Goal: Task Accomplishment & Management: Complete application form

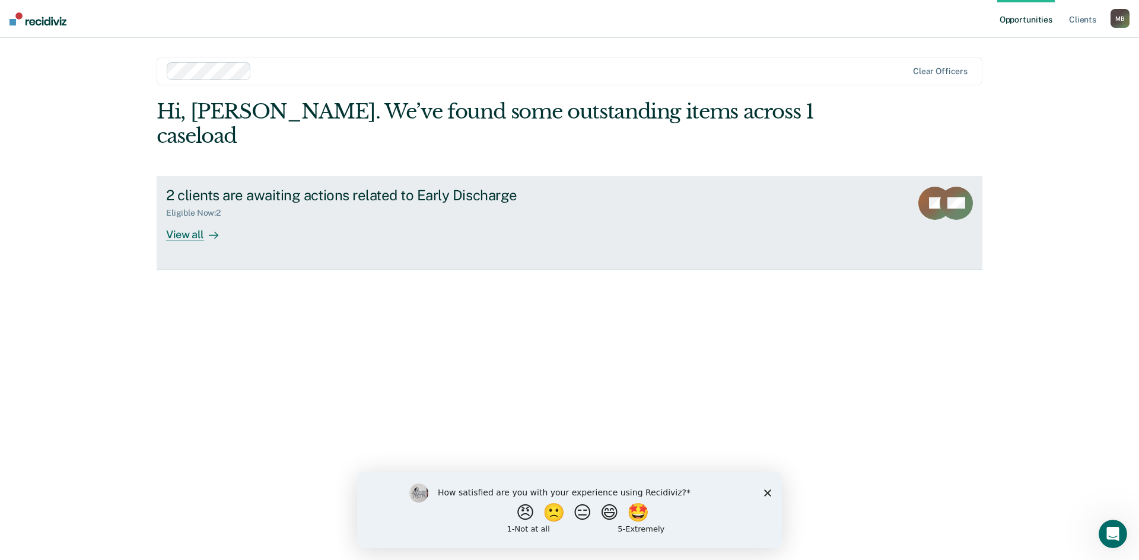
click at [193, 218] on div "View all" at bounding box center [199, 229] width 66 height 23
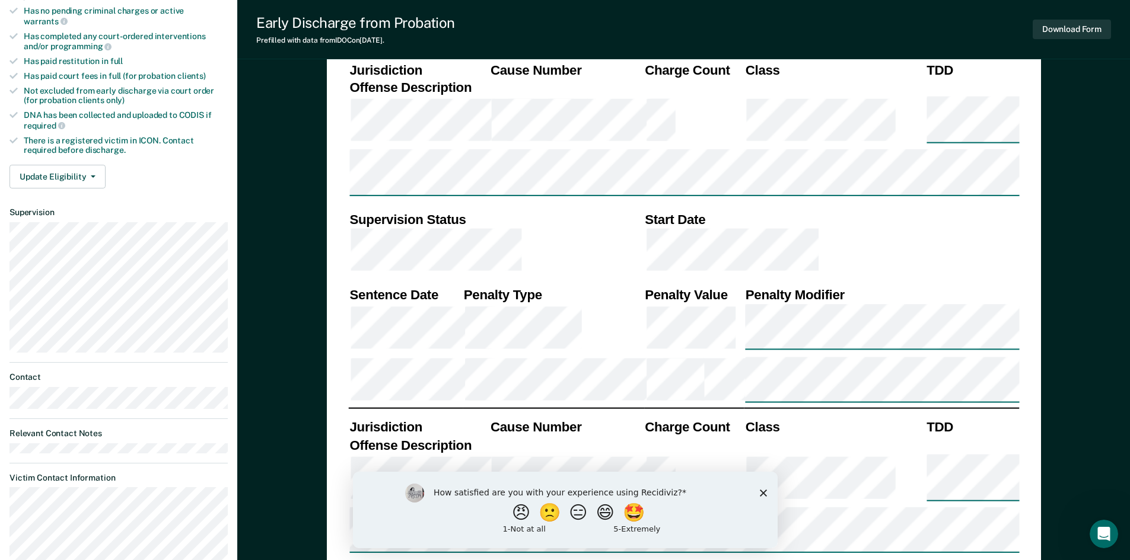
drag, startPoint x: 747, startPoint y: 269, endPoint x: 902, endPoint y: 300, distance: 157.8
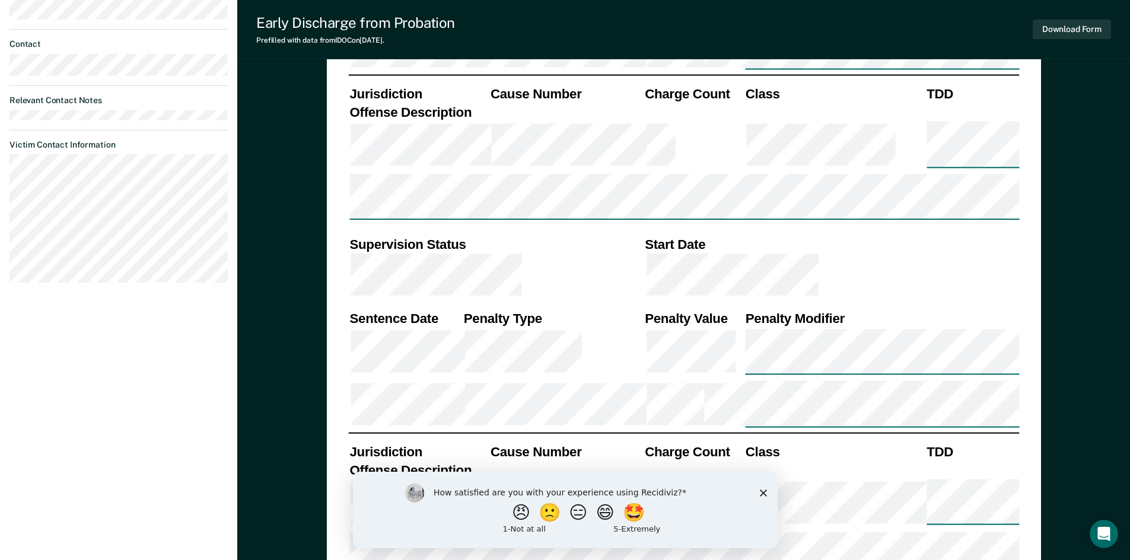
scroll to position [773, 0]
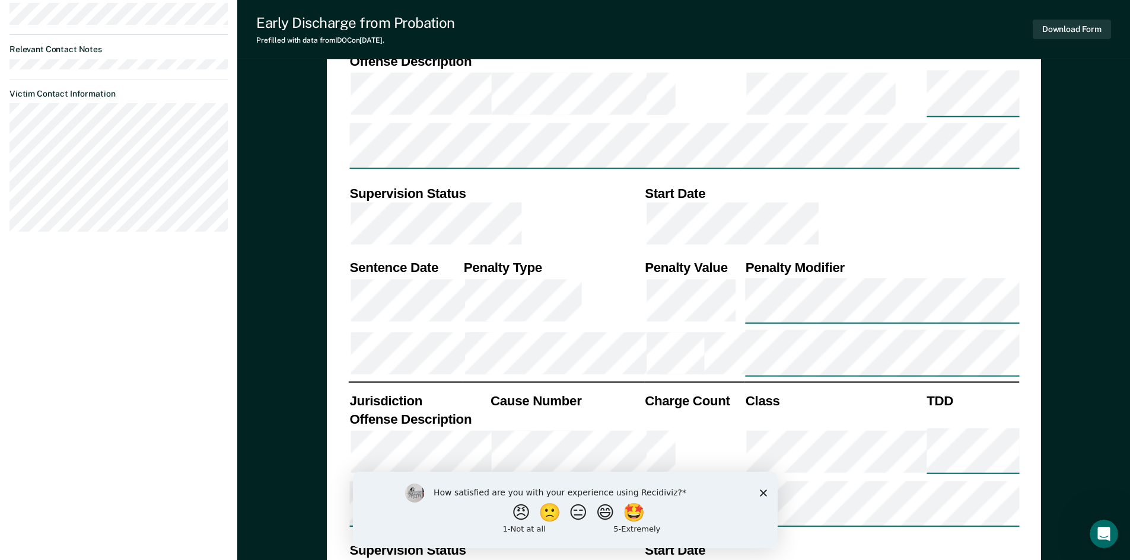
drag, startPoint x: 815, startPoint y: 313, endPoint x: 815, endPoint y: 351, distance: 37.4
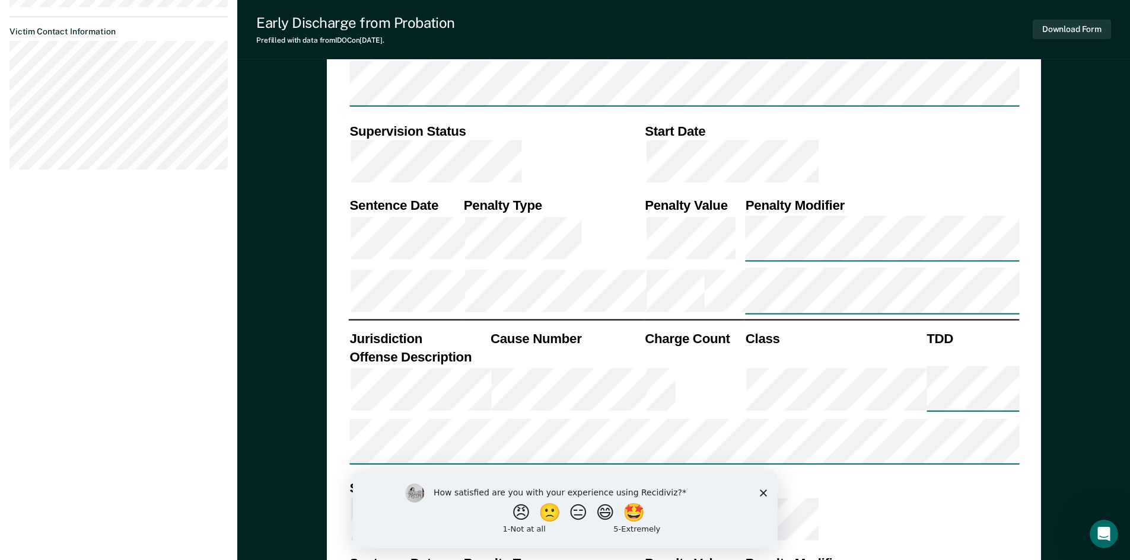
drag, startPoint x: 804, startPoint y: 308, endPoint x: 809, endPoint y: 328, distance: 20.1
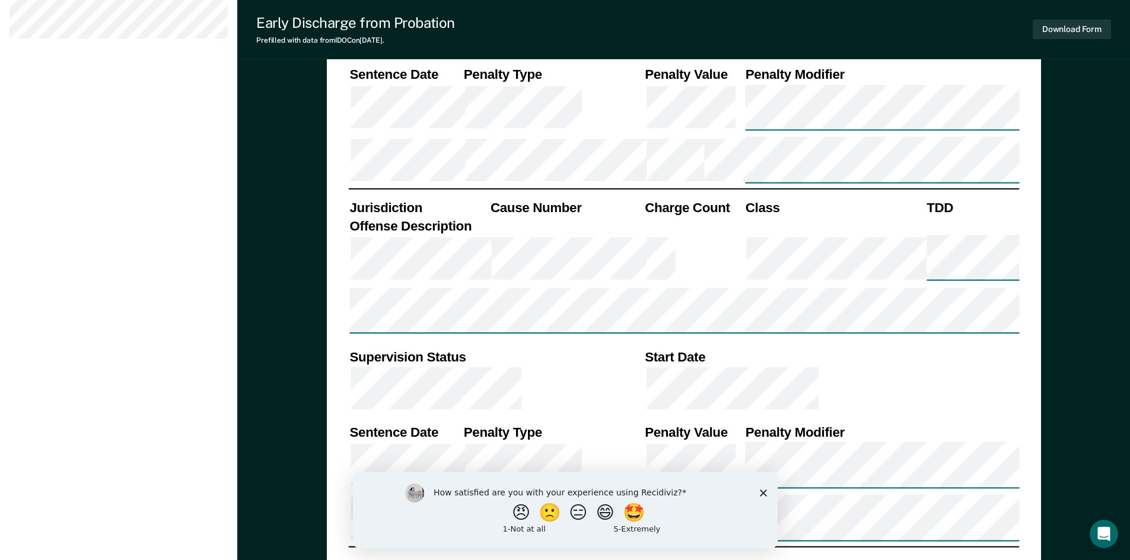
drag, startPoint x: 809, startPoint y: 325, endPoint x: 809, endPoint y: 358, distance: 32.6
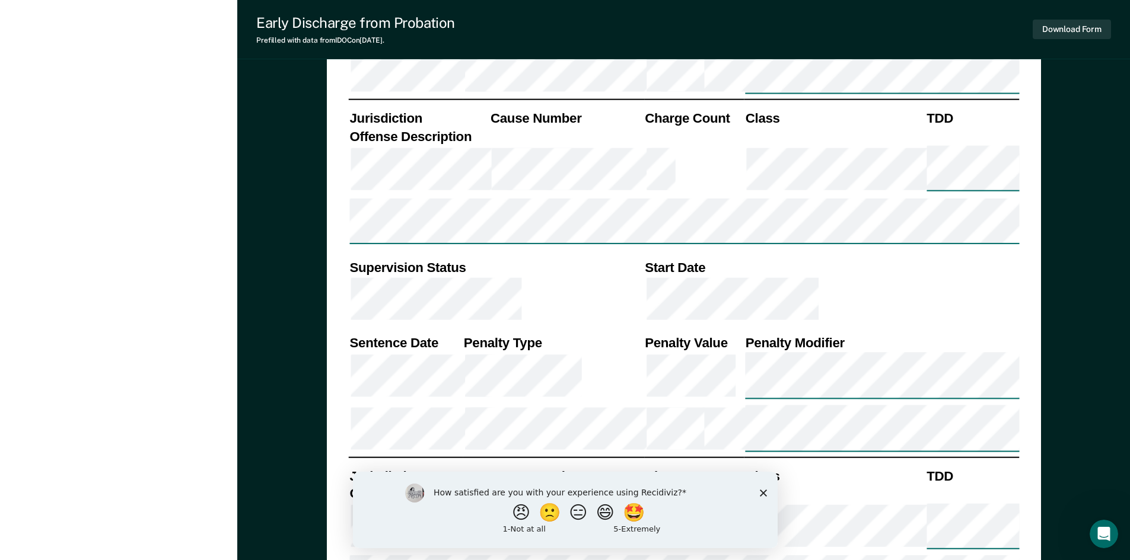
drag, startPoint x: 839, startPoint y: 345, endPoint x: 840, endPoint y: 378, distance: 33.8
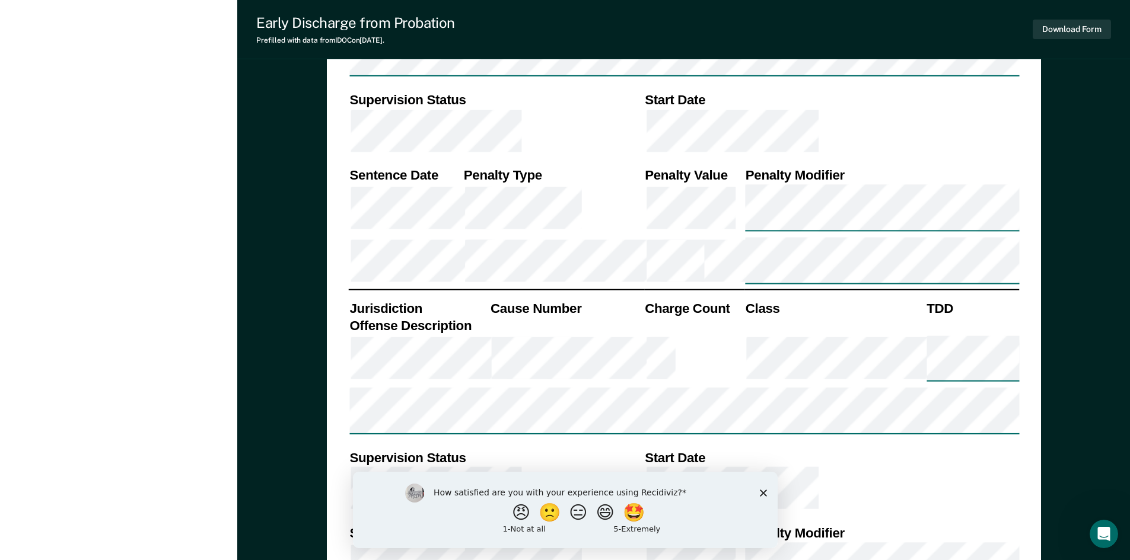
drag, startPoint x: 837, startPoint y: 372, endPoint x: 833, endPoint y: 407, distance: 35.3
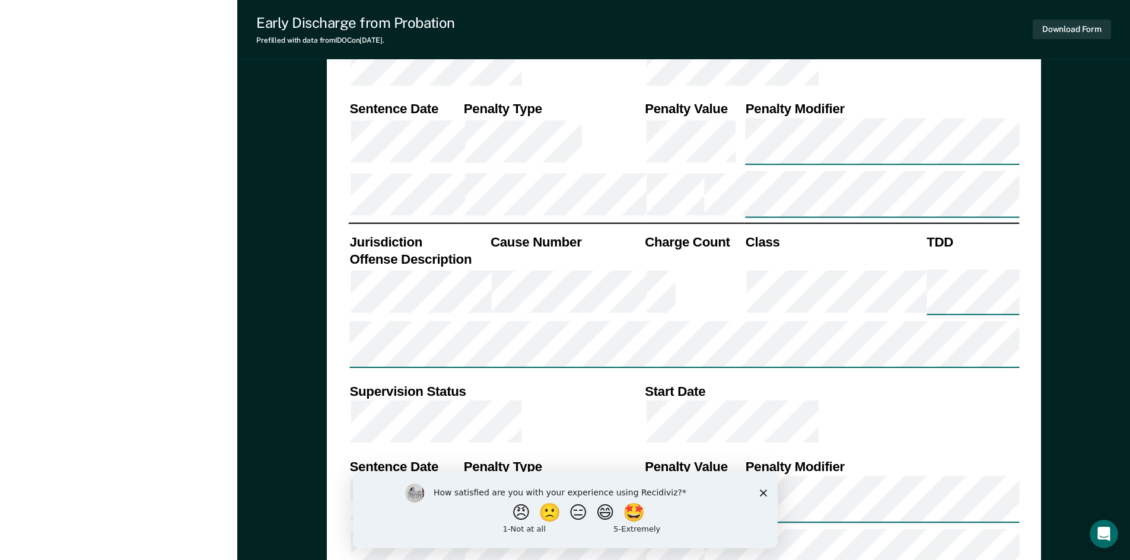
scroll to position [1290, 0]
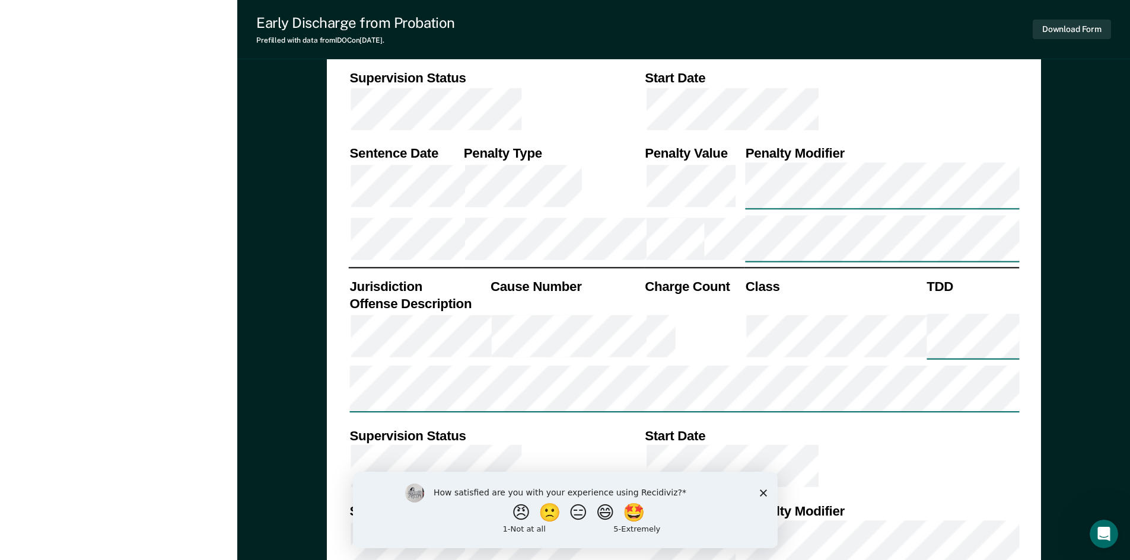
drag, startPoint x: 493, startPoint y: 353, endPoint x: 504, endPoint y: 362, distance: 14.4
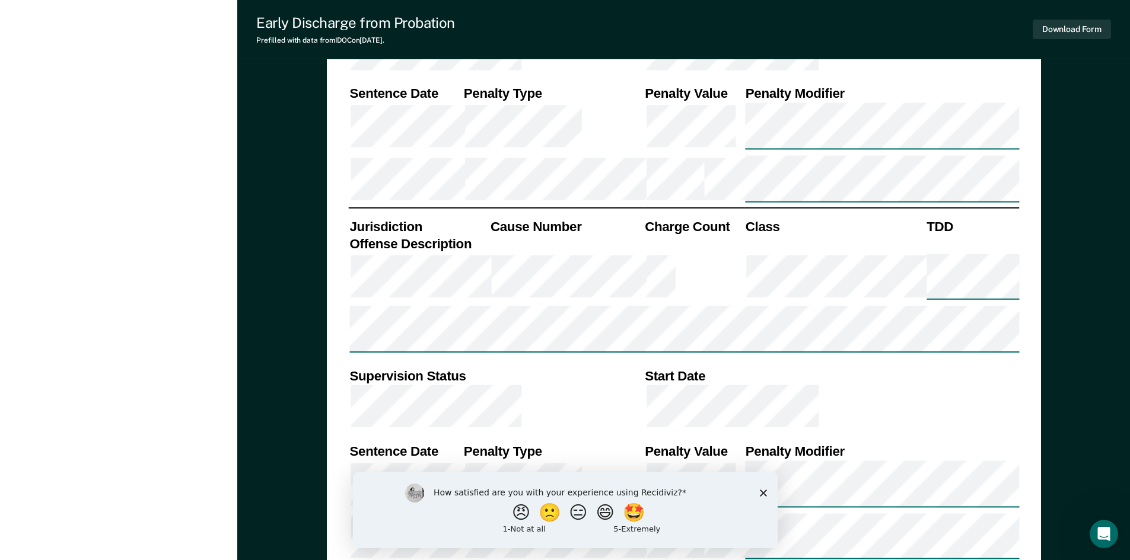
scroll to position [1328, 0]
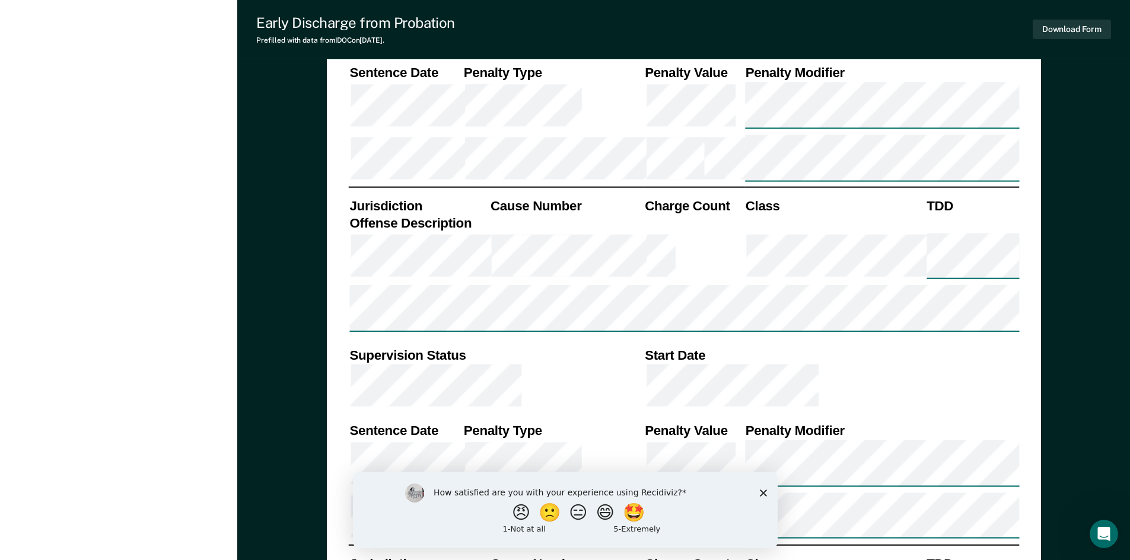
drag, startPoint x: 556, startPoint y: 373, endPoint x: 556, endPoint y: 400, distance: 27.3
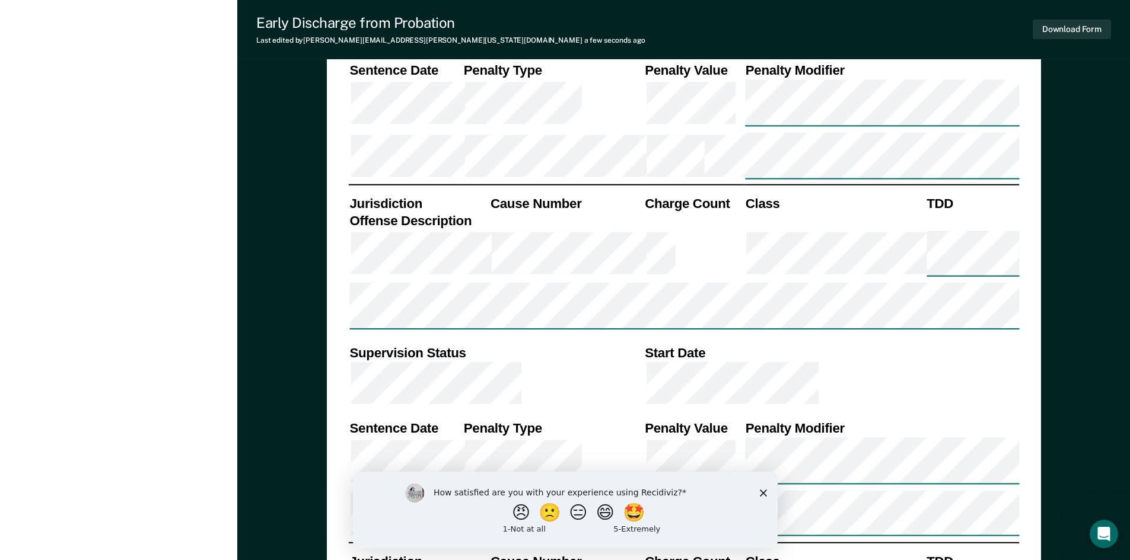
click at [576, 514] on button "😑" at bounding box center [579, 513] width 28 height 24
click at [525, 521] on input "Enter text..." at bounding box center [554, 521] width 243 height 24
click at [760, 496] on polygon "Close survey" at bounding box center [762, 498] width 7 height 7
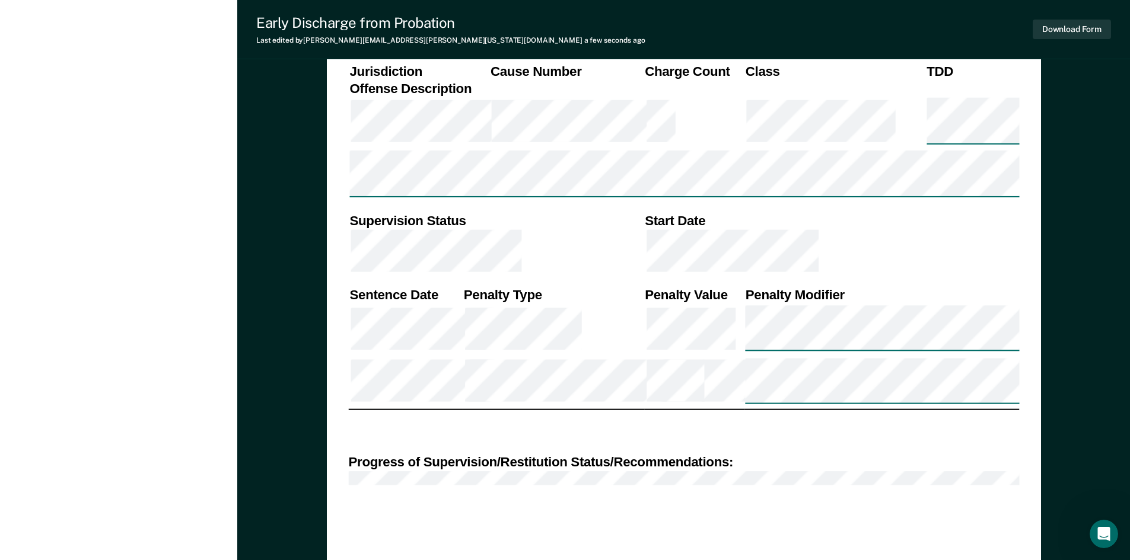
scroll to position [2162, 0]
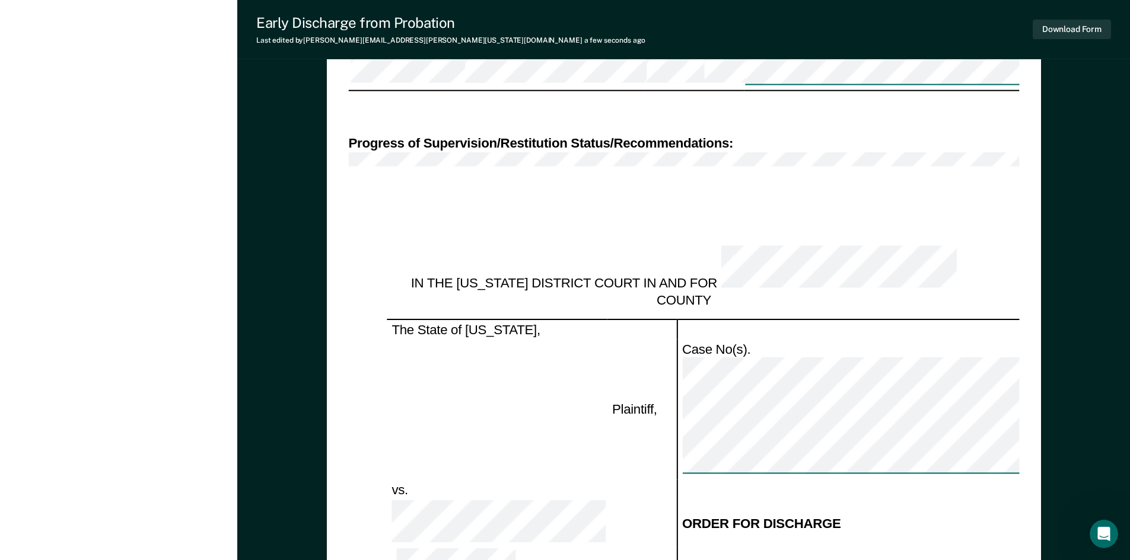
drag, startPoint x: 678, startPoint y: 423, endPoint x: 661, endPoint y: 463, distance: 42.8
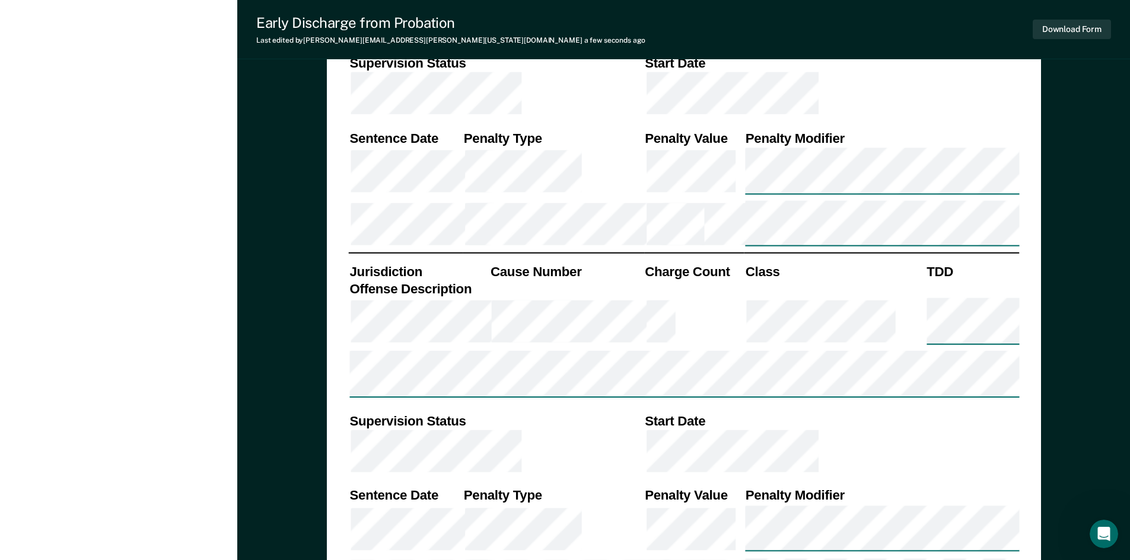
drag, startPoint x: 639, startPoint y: 415, endPoint x: 597, endPoint y: 466, distance: 67.0
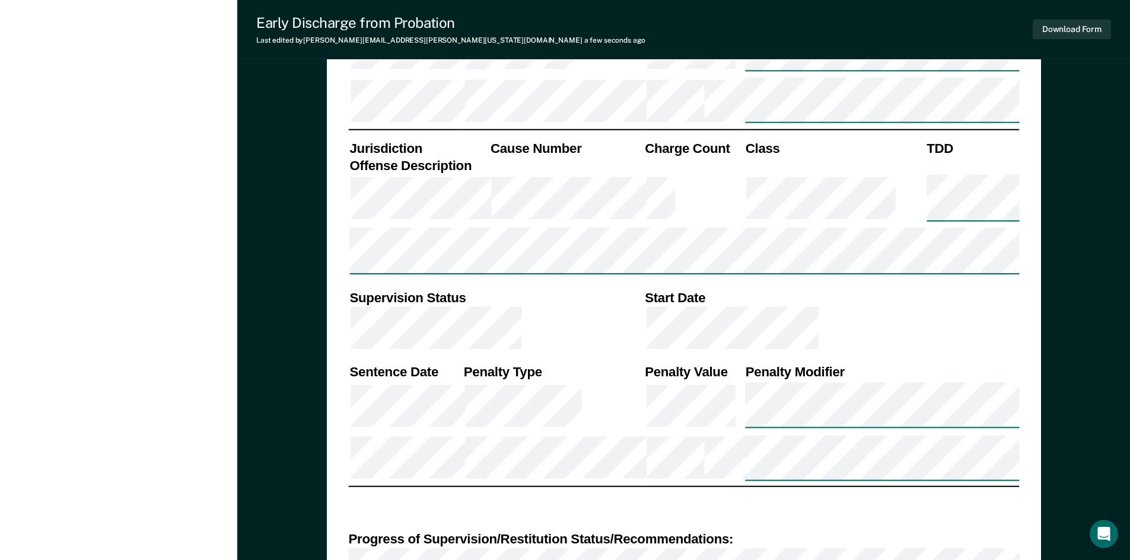
drag, startPoint x: 579, startPoint y: 447, endPoint x: 575, endPoint y: 484, distance: 36.9
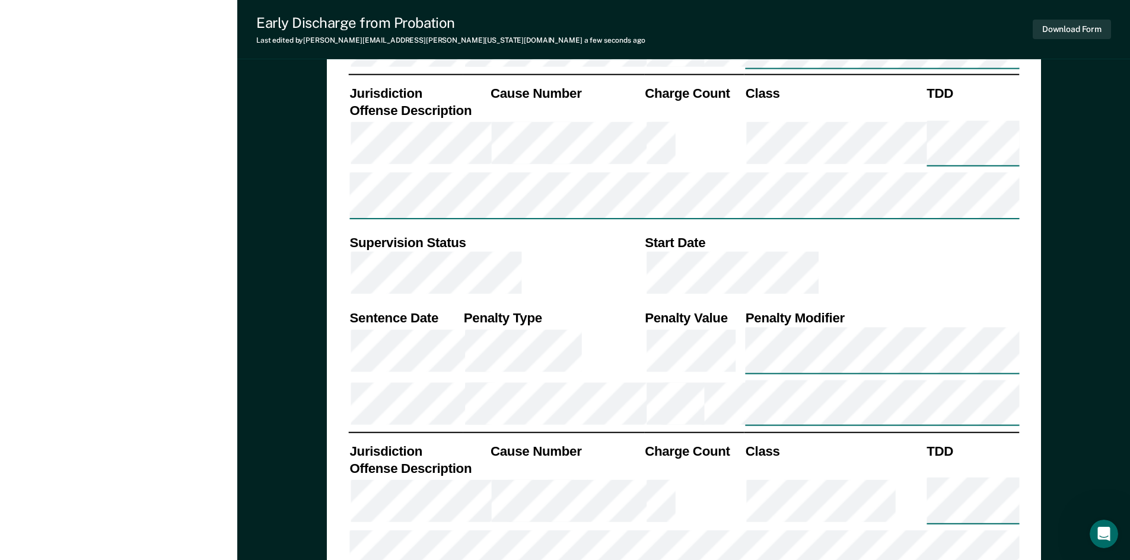
scroll to position [1421, 0]
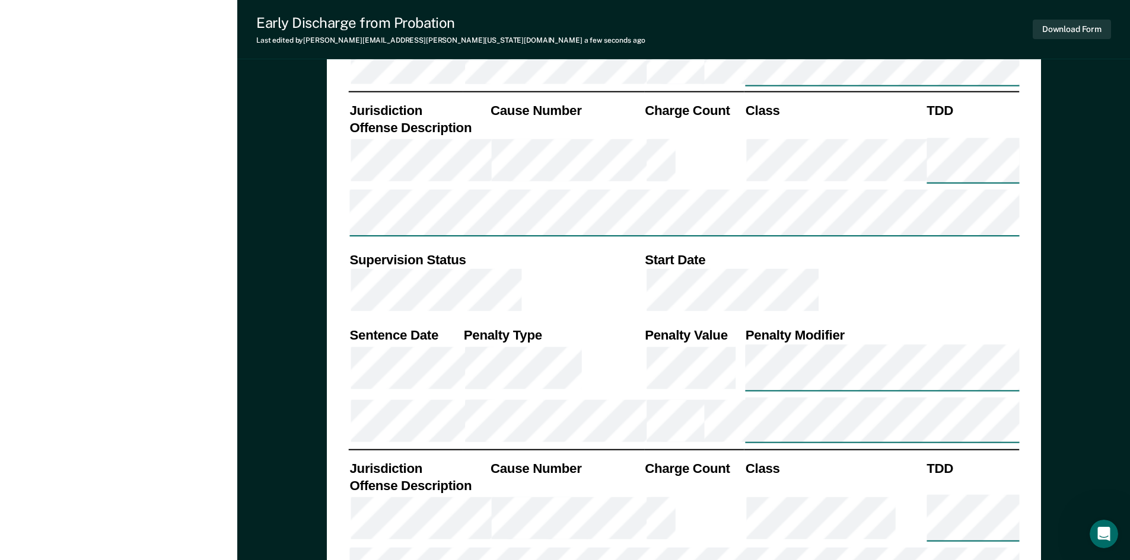
drag, startPoint x: 584, startPoint y: 445, endPoint x: 606, endPoint y: 413, distance: 38.5
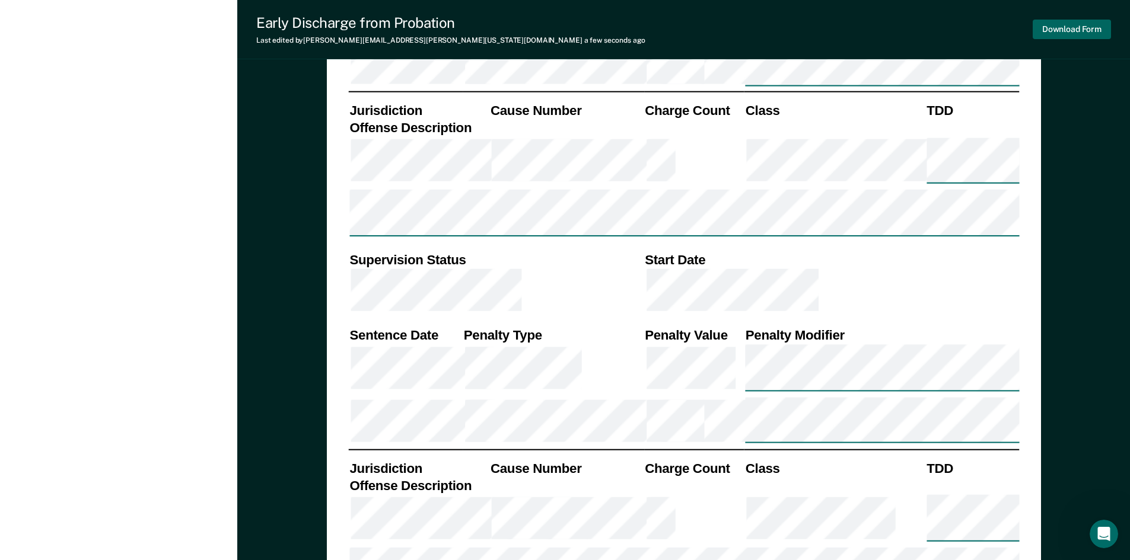
click at [1071, 31] on button "Download Form" at bounding box center [1072, 30] width 78 height 20
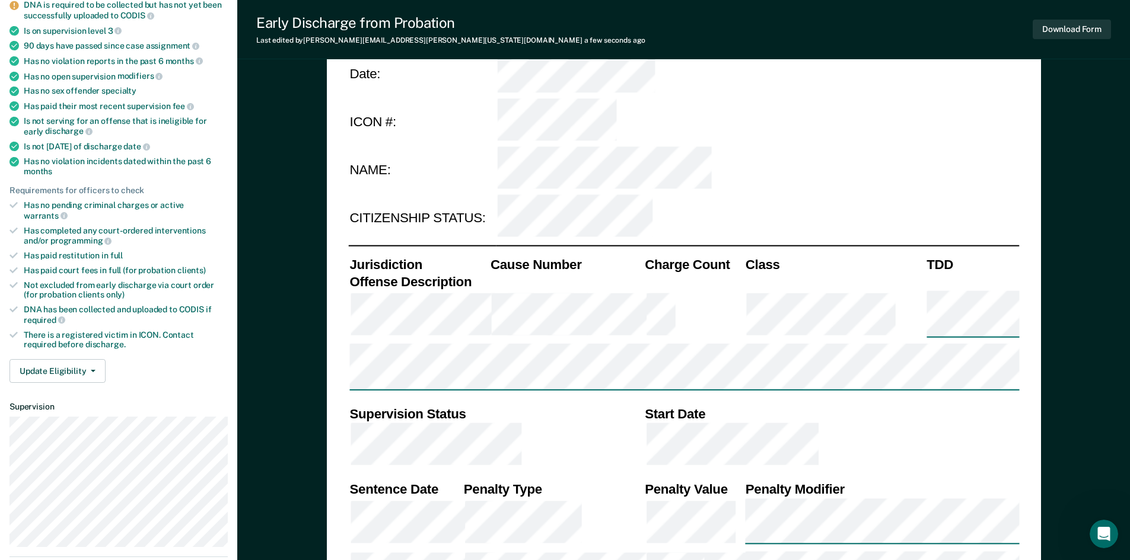
drag, startPoint x: 899, startPoint y: 396, endPoint x: 878, endPoint y: 321, distance: 78.3
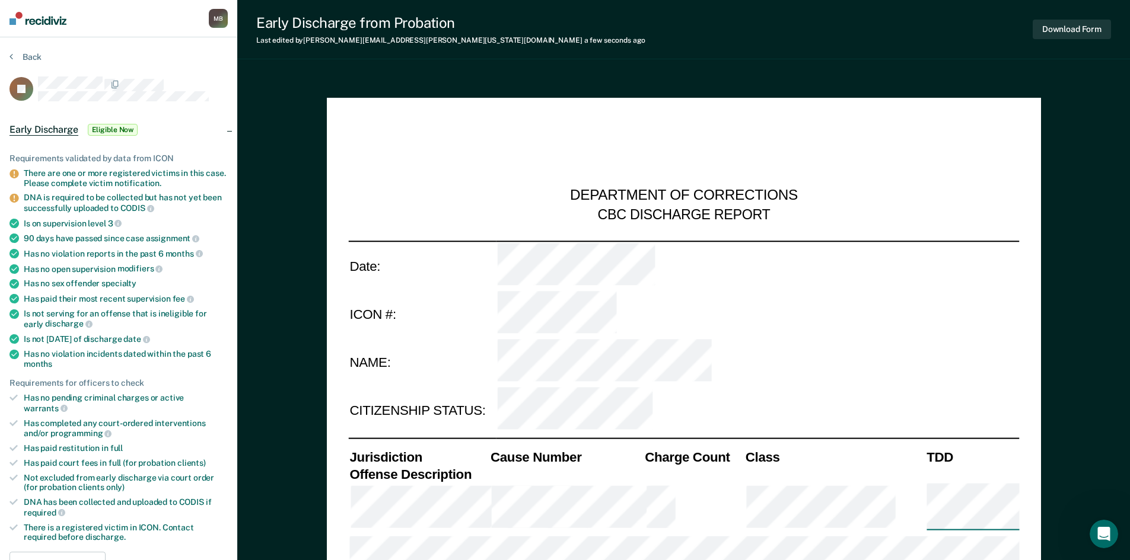
scroll to position [0, 0]
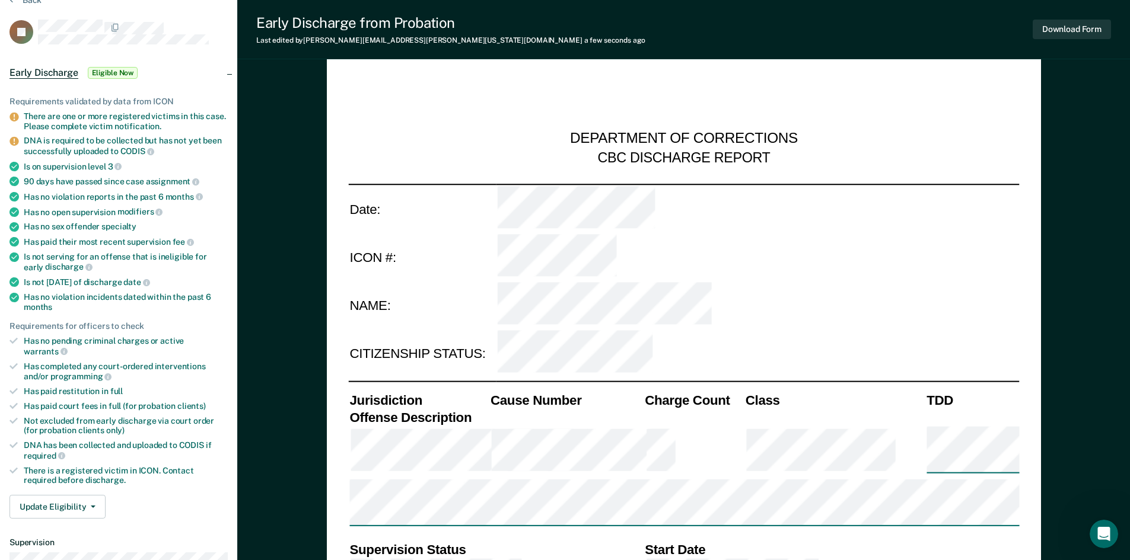
drag, startPoint x: 878, startPoint y: 321, endPoint x: 869, endPoint y: 337, distance: 18.3
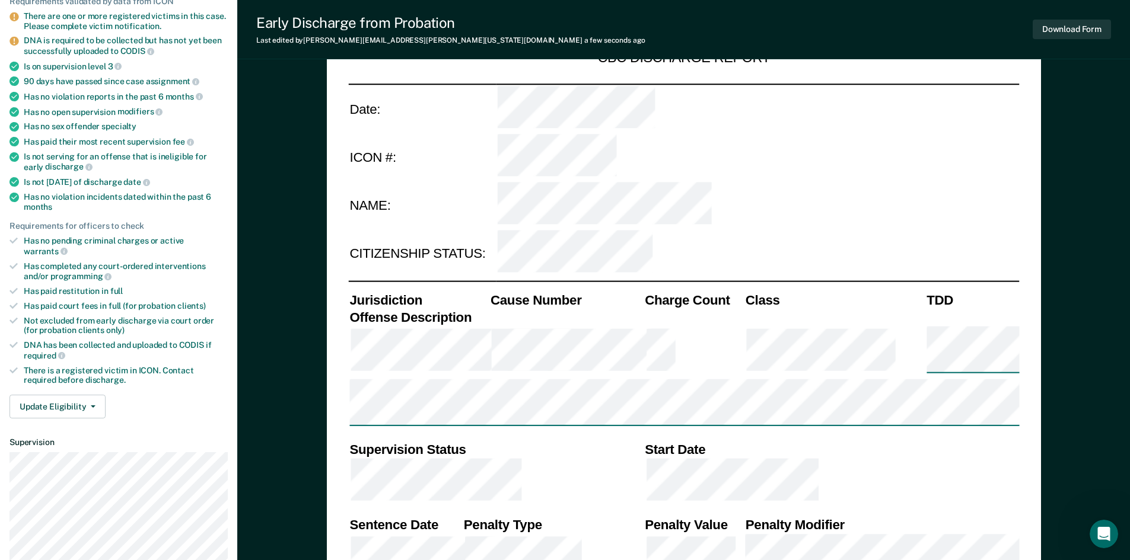
drag, startPoint x: 670, startPoint y: 177, endPoint x: 674, endPoint y: 217, distance: 39.9
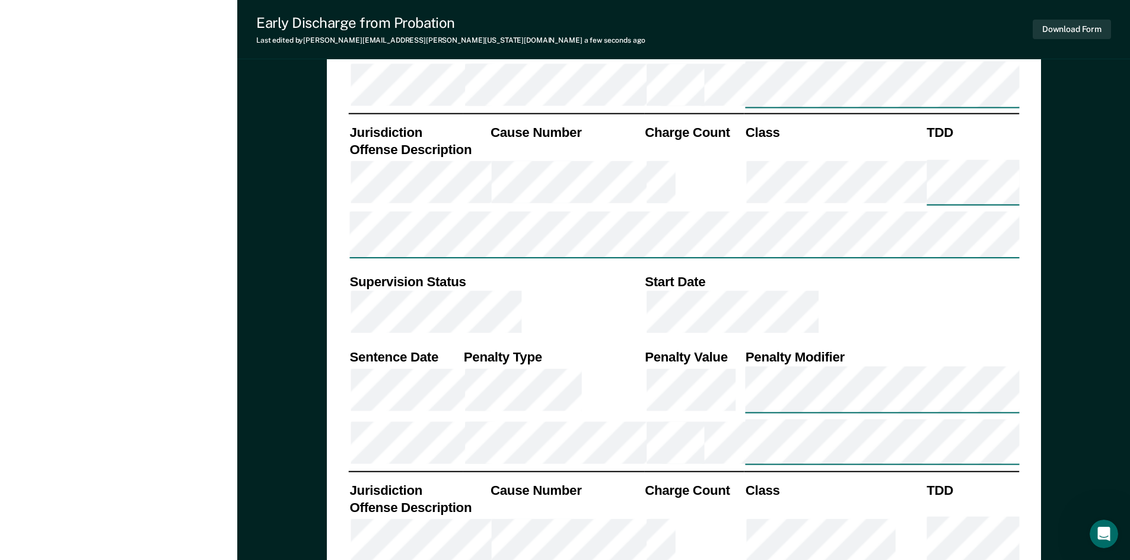
drag, startPoint x: 696, startPoint y: 172, endPoint x: 683, endPoint y: 95, distance: 78.1
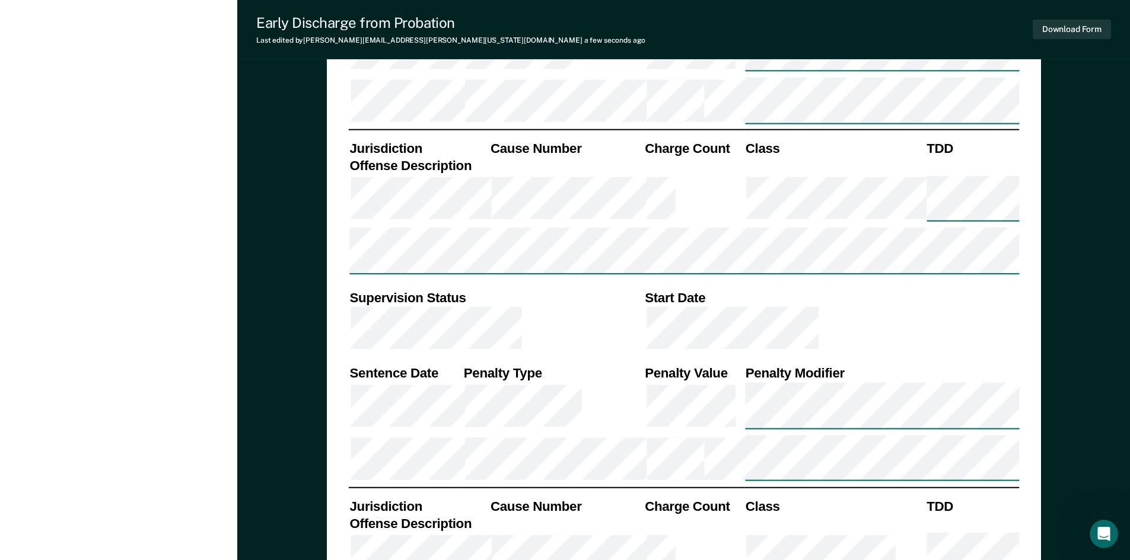
scroll to position [1384, 0]
drag, startPoint x: 636, startPoint y: 345, endPoint x: 628, endPoint y: 337, distance: 10.9
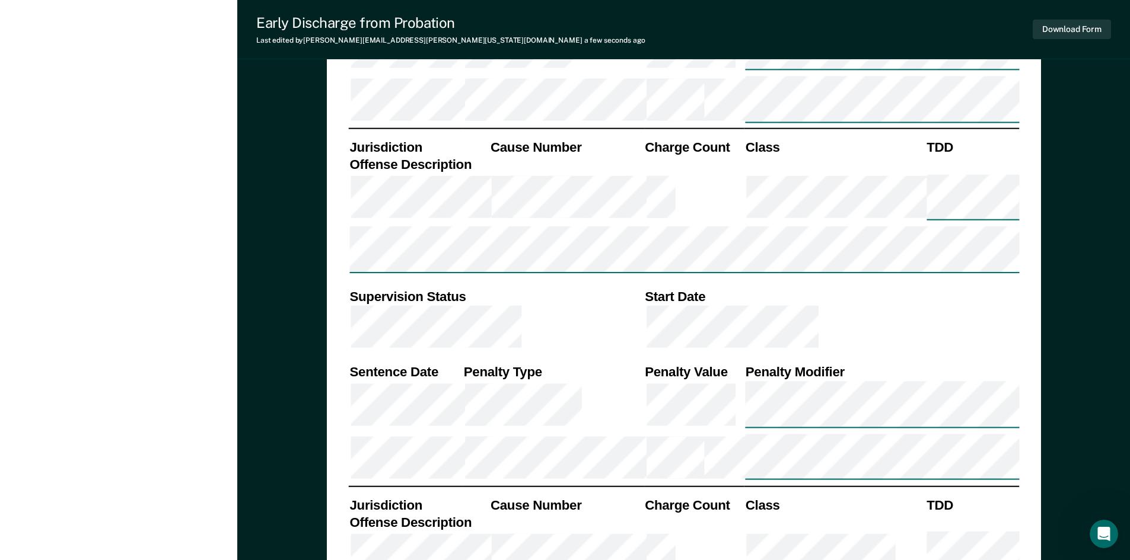
type textarea "x"
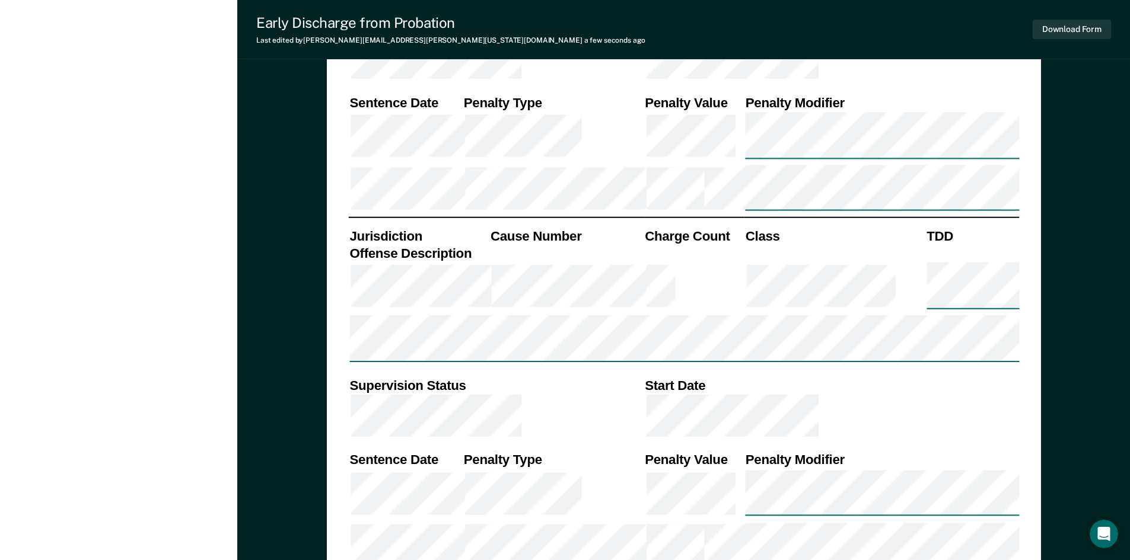
drag, startPoint x: 574, startPoint y: 414, endPoint x: 570, endPoint y: 475, distance: 61.2
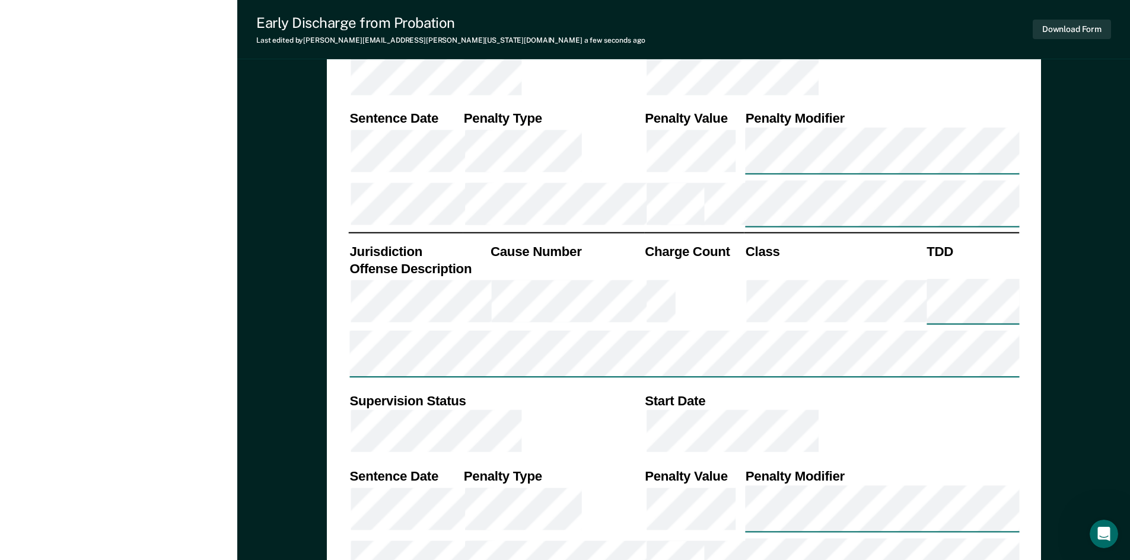
drag, startPoint x: 582, startPoint y: 438, endPoint x: 584, endPoint y: 429, distance: 9.7
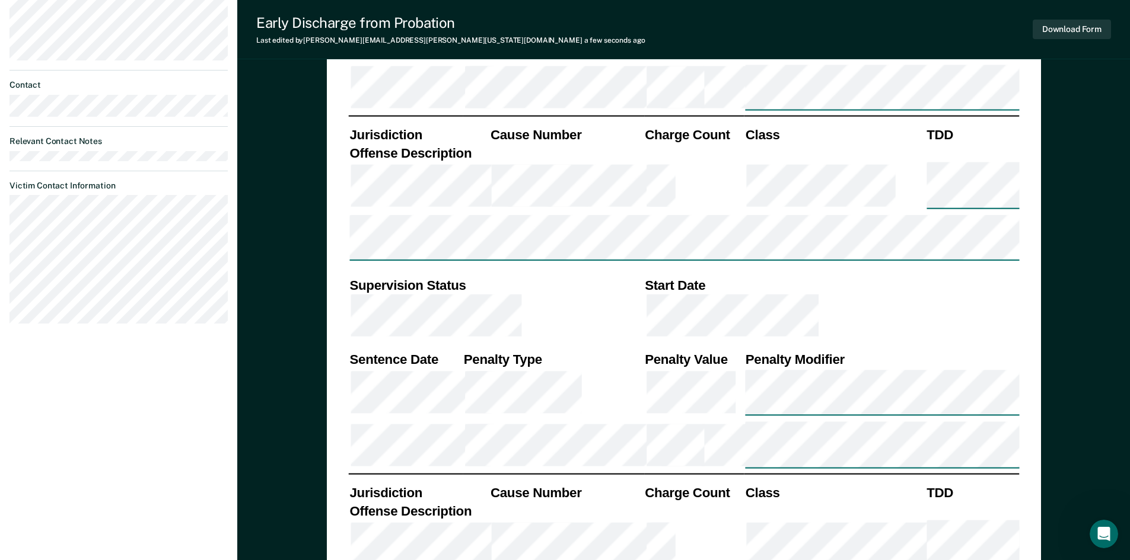
scroll to position [364, 0]
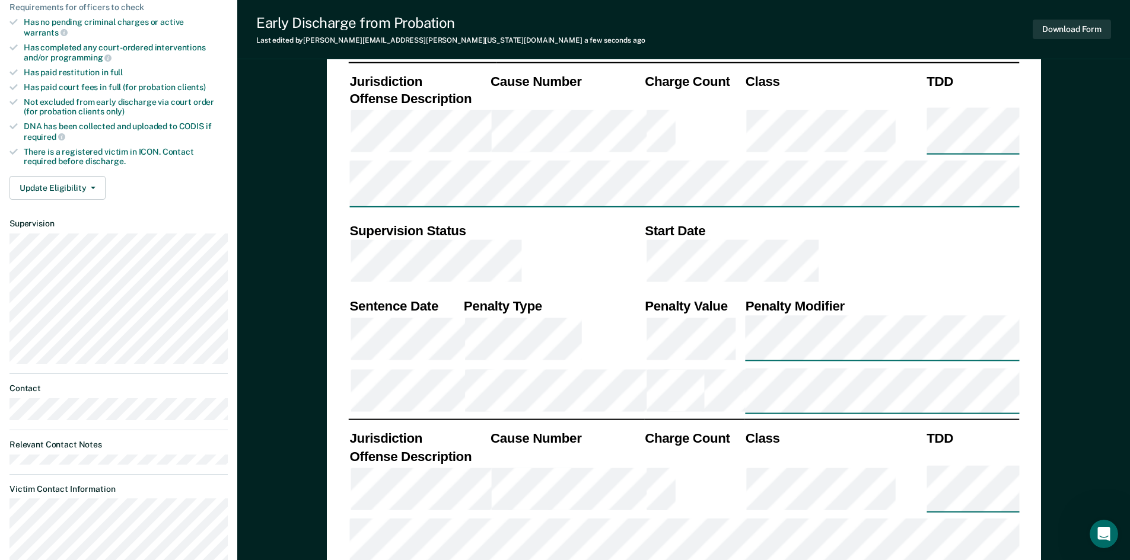
drag, startPoint x: 607, startPoint y: 379, endPoint x: 607, endPoint y: 286, distance: 92.5
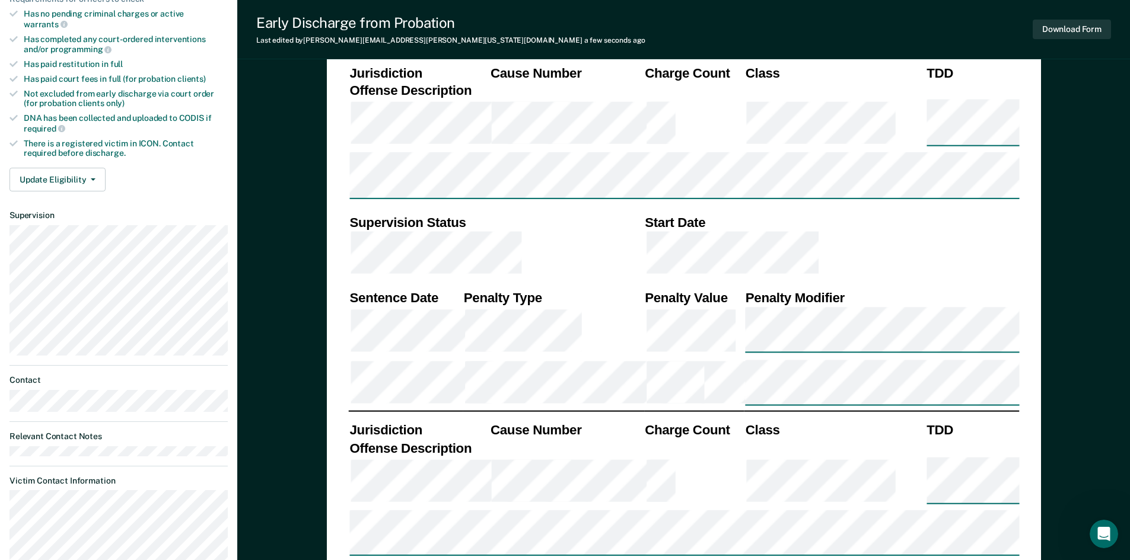
drag, startPoint x: 275, startPoint y: 422, endPoint x: 275, endPoint y: 441, distance: 19.6
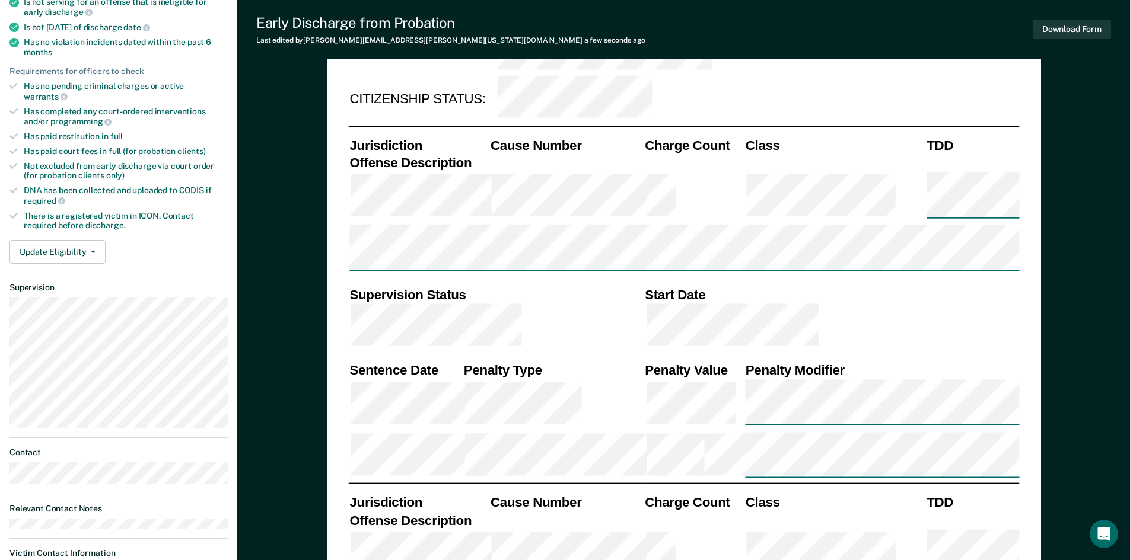
scroll to position [0, 0]
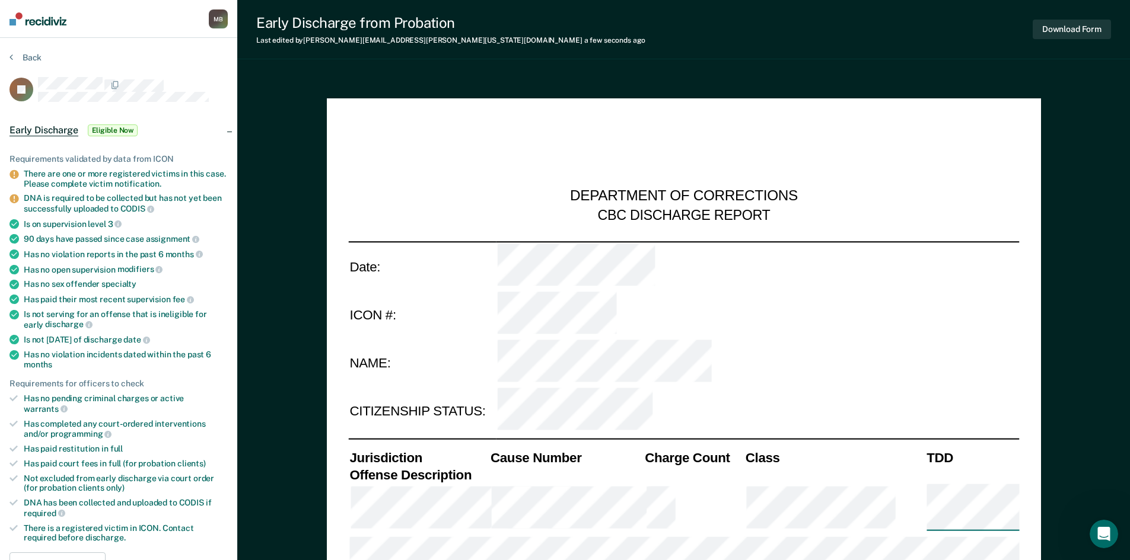
click at [71, 181] on div "There are one or more registered victims in this case. Please complete victim n…" at bounding box center [126, 179] width 204 height 20
drag, startPoint x: 51, startPoint y: 163, endPoint x: 59, endPoint y: 160, distance: 8.3
click at [51, 162] on div "Requirements validated by data from ICON" at bounding box center [118, 159] width 218 height 10
click at [59, 160] on div "Requirements validated by data from ICON" at bounding box center [118, 159] width 218 height 10
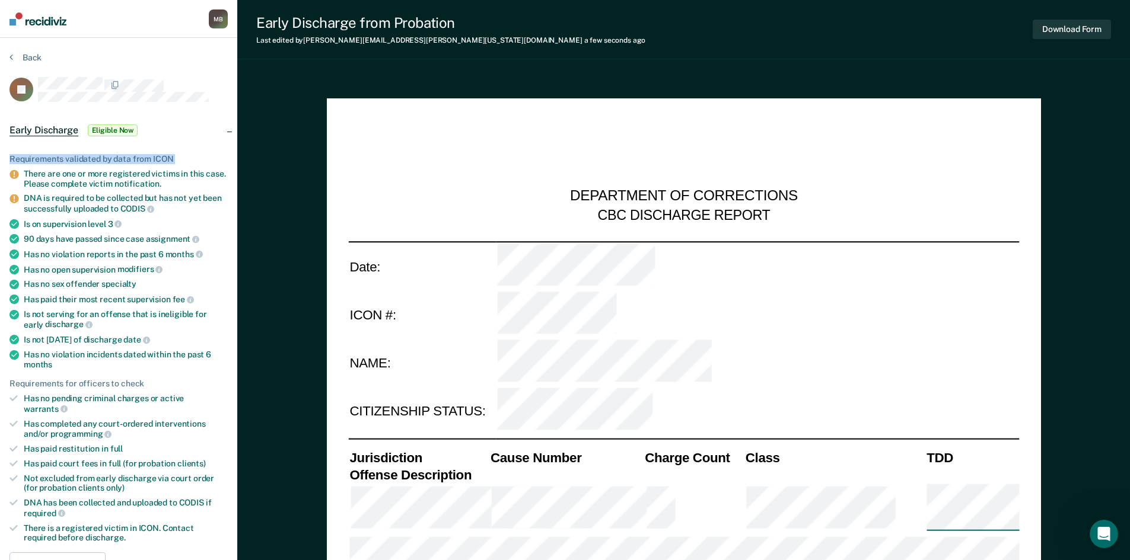
click at [59, 160] on div "Requirements validated by data from ICON" at bounding box center [118, 159] width 218 height 10
click at [94, 169] on div "There are one or more registered victims in this case. Please complete victim n…" at bounding box center [126, 179] width 204 height 20
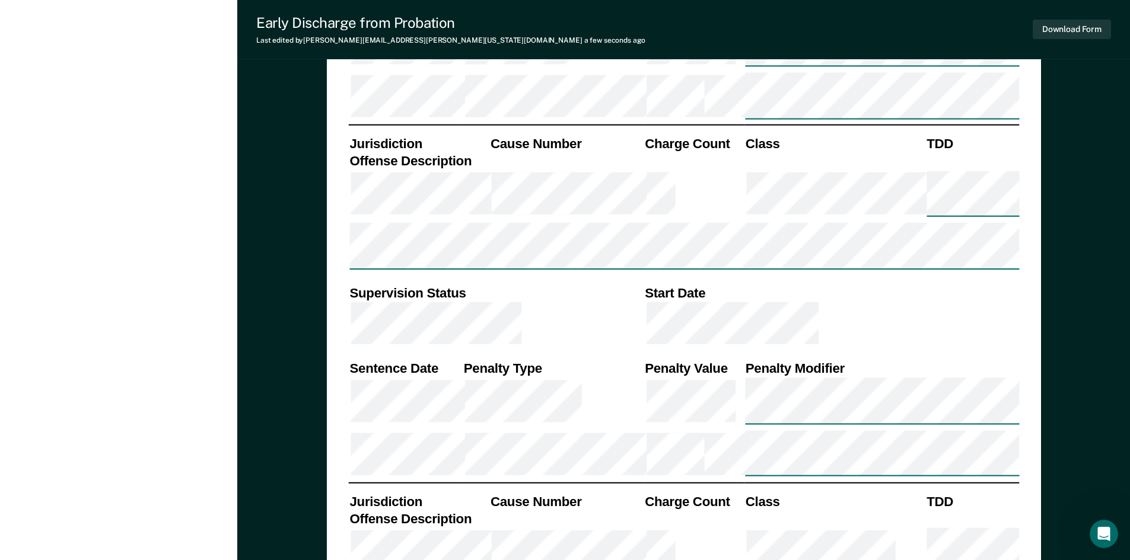
drag, startPoint x: 607, startPoint y: 279, endPoint x: 602, endPoint y: 352, distance: 73.1
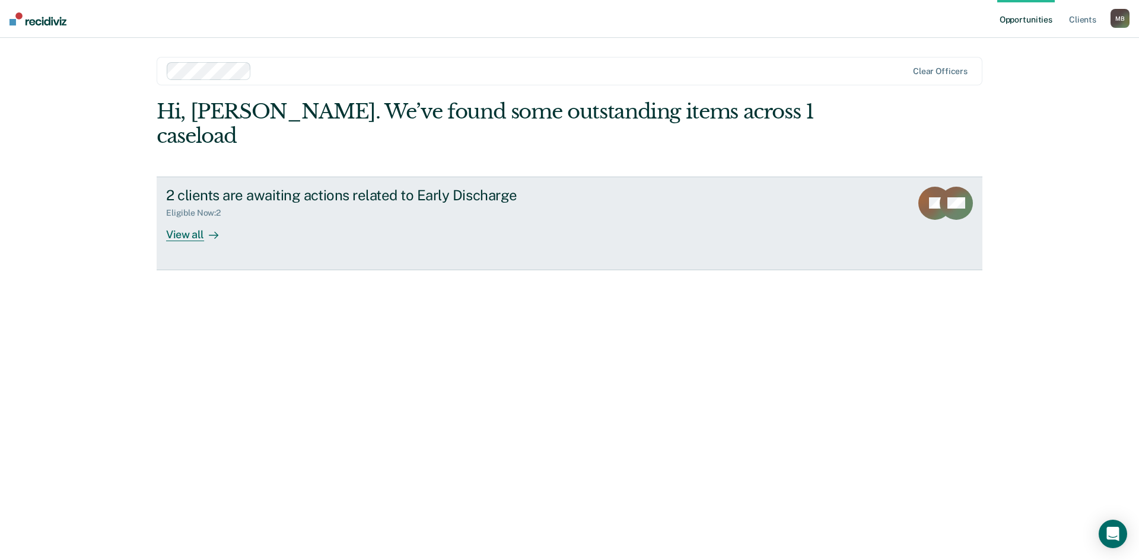
click at [186, 218] on div "View all" at bounding box center [199, 229] width 66 height 23
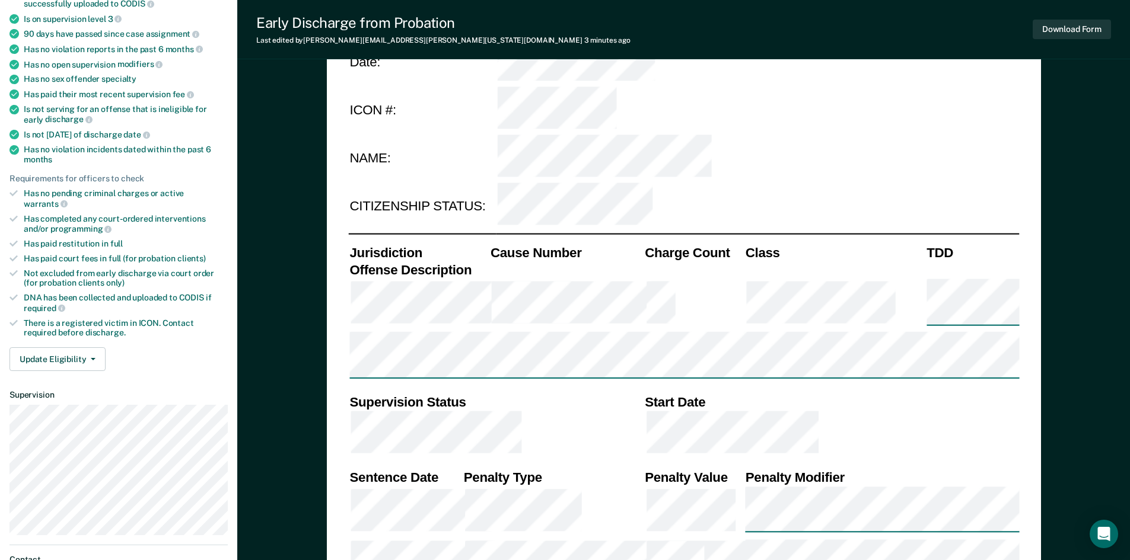
scroll to position [224, 0]
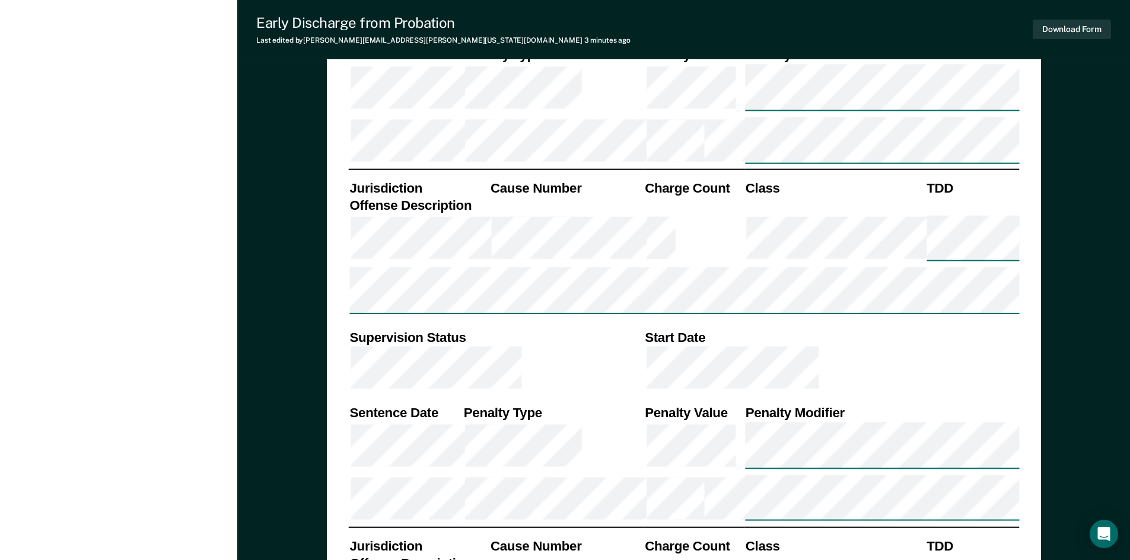
drag, startPoint x: 772, startPoint y: 167, endPoint x: 826, endPoint y: 286, distance: 130.9
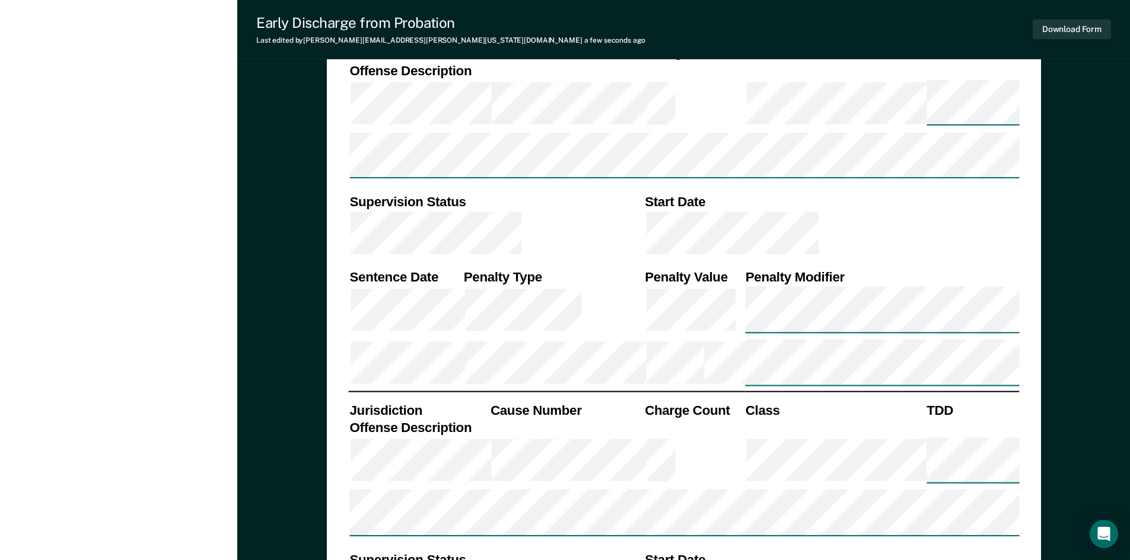
scroll to position [1221, 0]
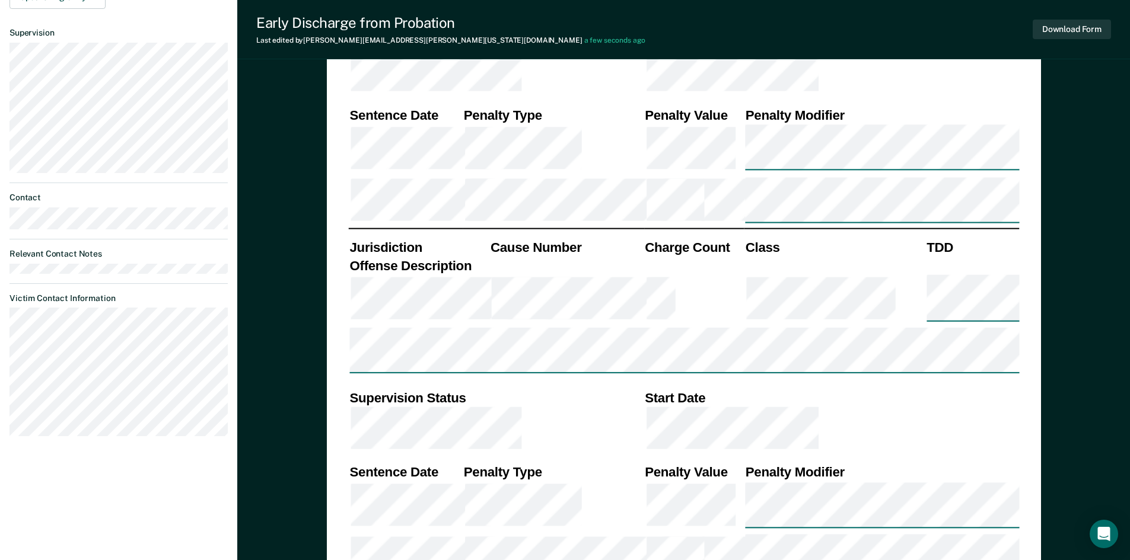
scroll to position [0, 0]
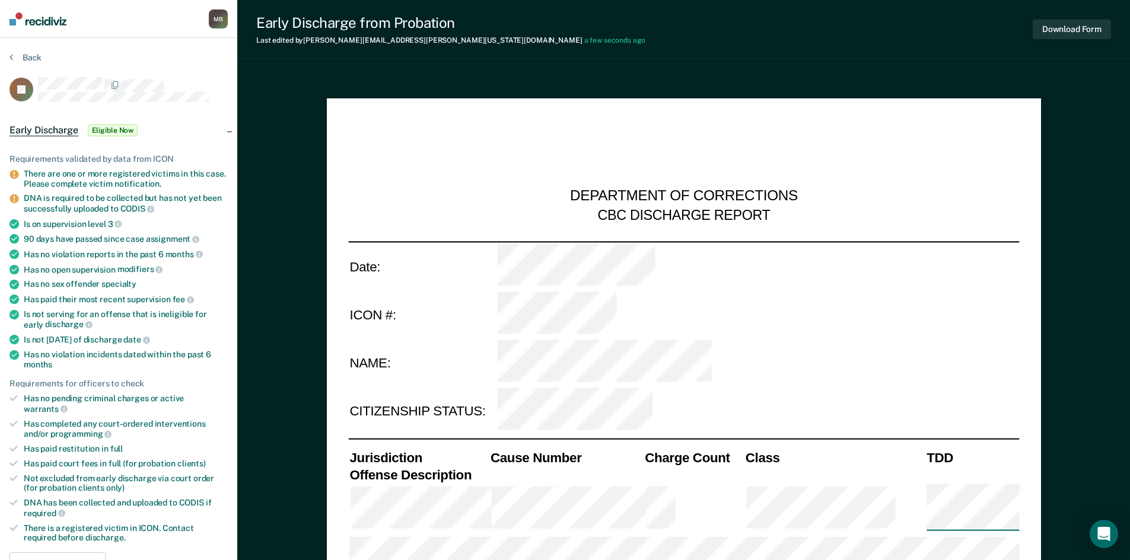
drag, startPoint x: 627, startPoint y: 459, endPoint x: 603, endPoint y: 306, distance: 154.9
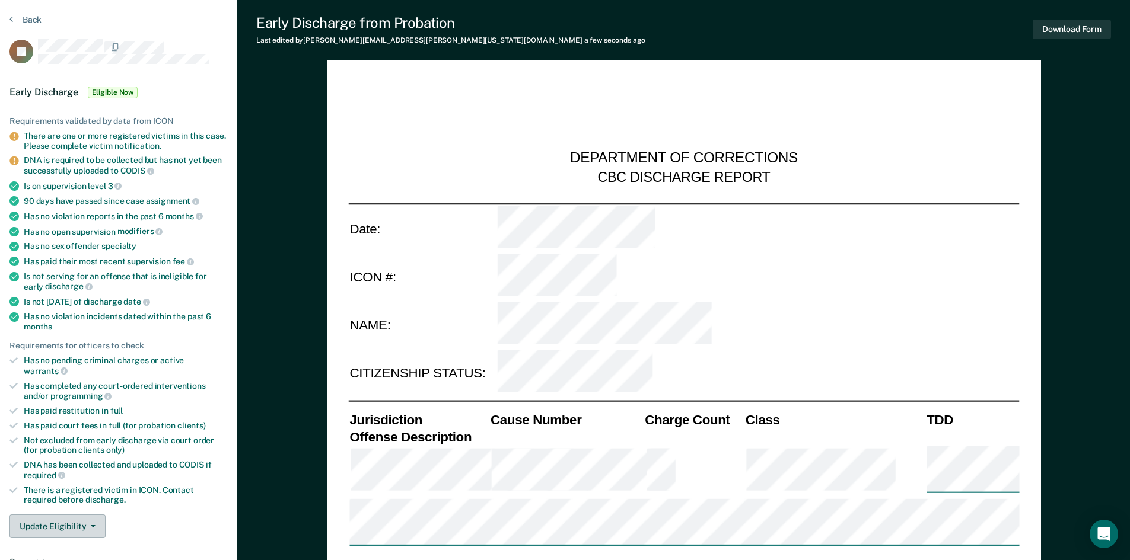
scroll to position [52, 0]
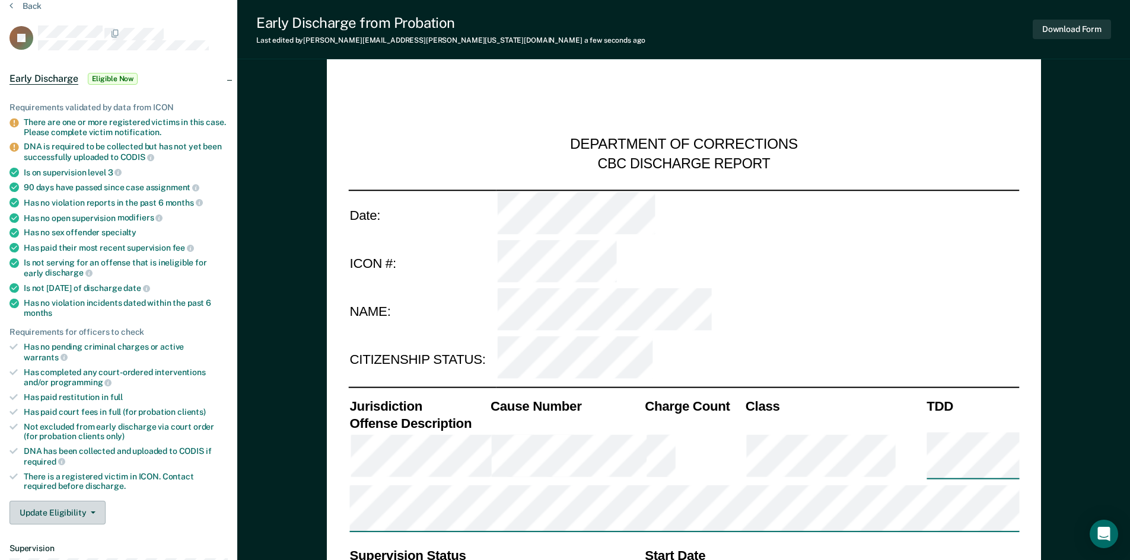
click at [72, 510] on button "Update Eligibility" at bounding box center [57, 513] width 96 height 24
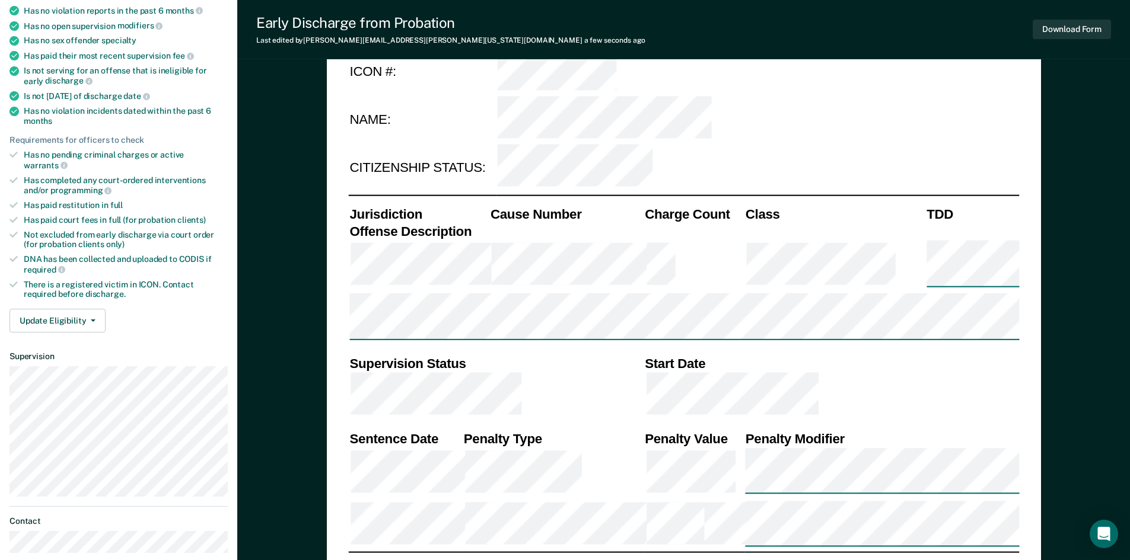
drag, startPoint x: 291, startPoint y: 352, endPoint x: 291, endPoint y: 403, distance: 51.6
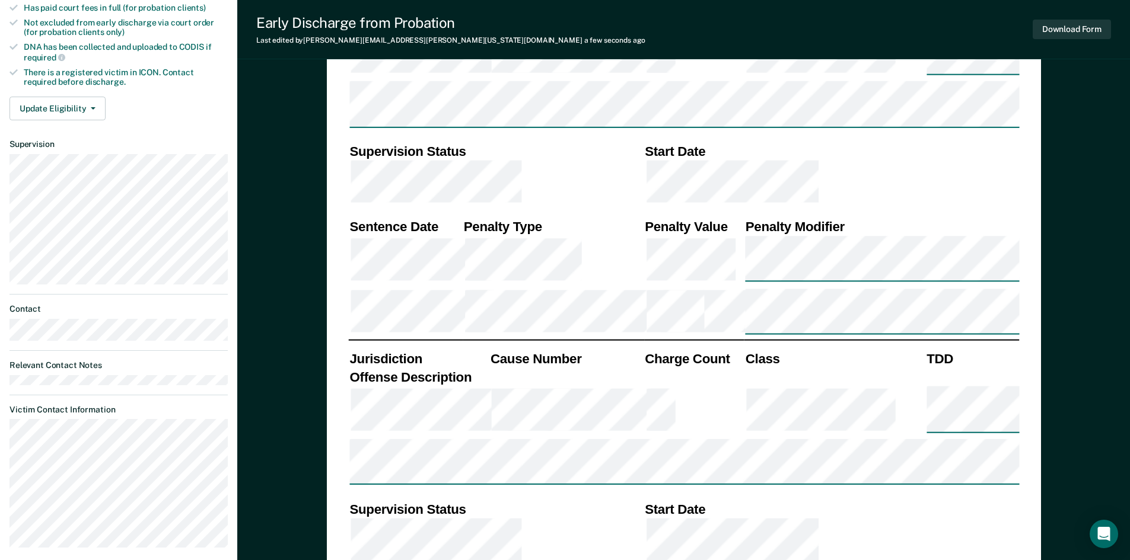
drag, startPoint x: 294, startPoint y: 305, endPoint x: 292, endPoint y: 365, distance: 60.5
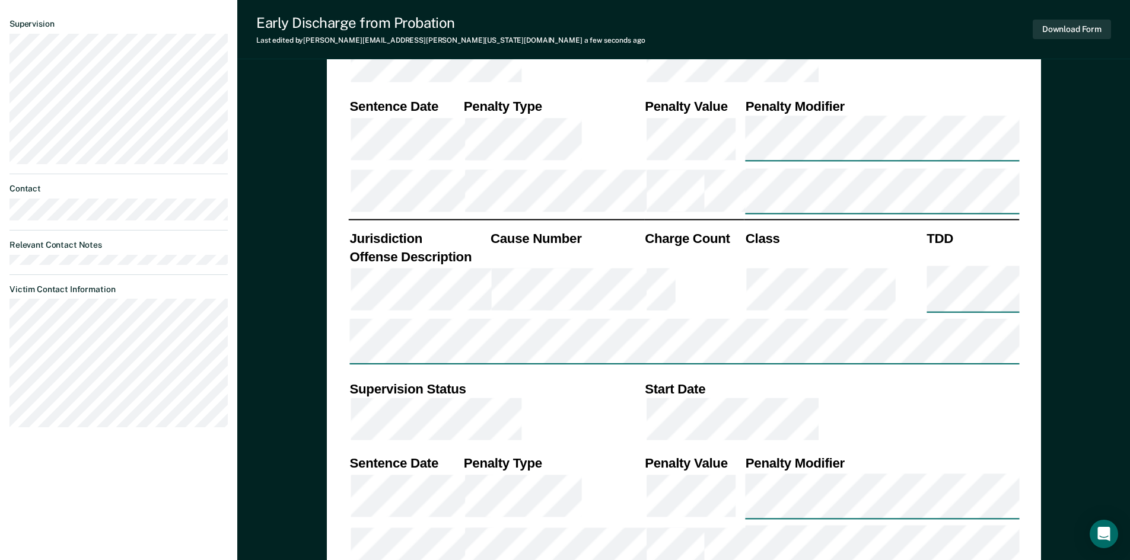
drag, startPoint x: 292, startPoint y: 317, endPoint x: 289, endPoint y: 371, distance: 54.6
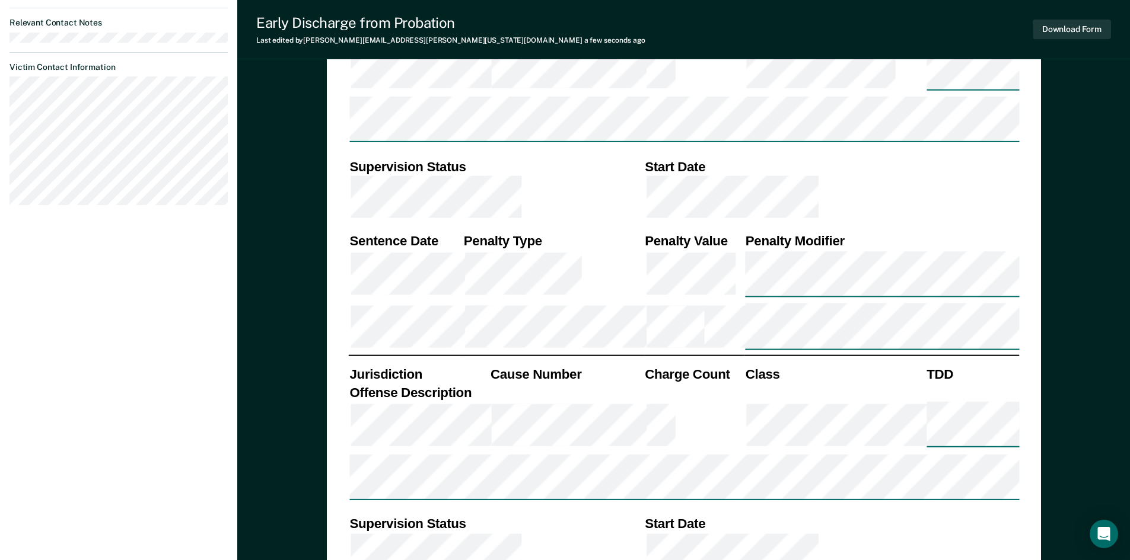
scroll to position [911, 0]
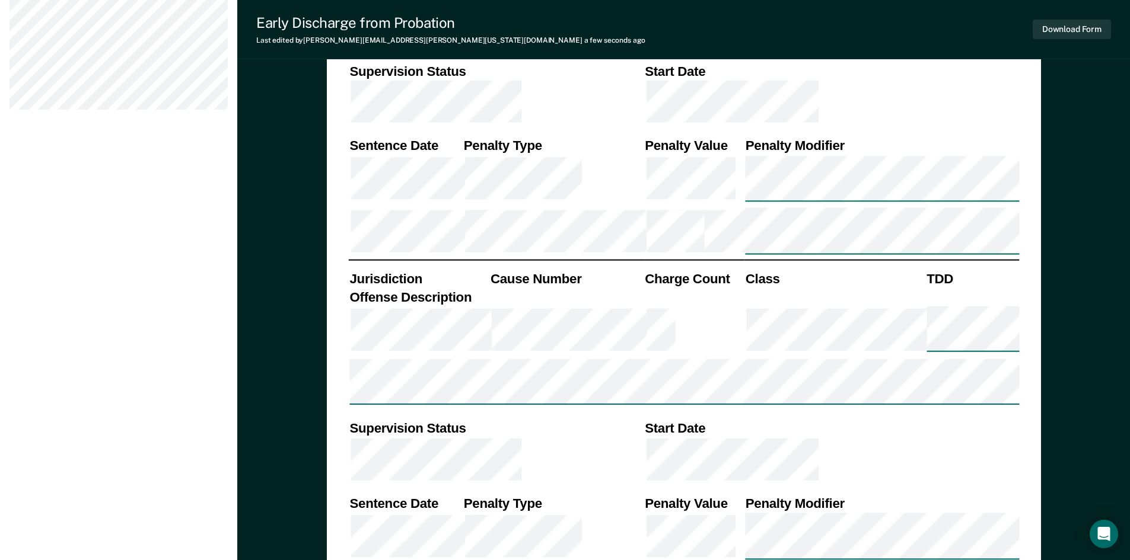
drag, startPoint x: 283, startPoint y: 318, endPoint x: 287, endPoint y: 397, distance: 79.0
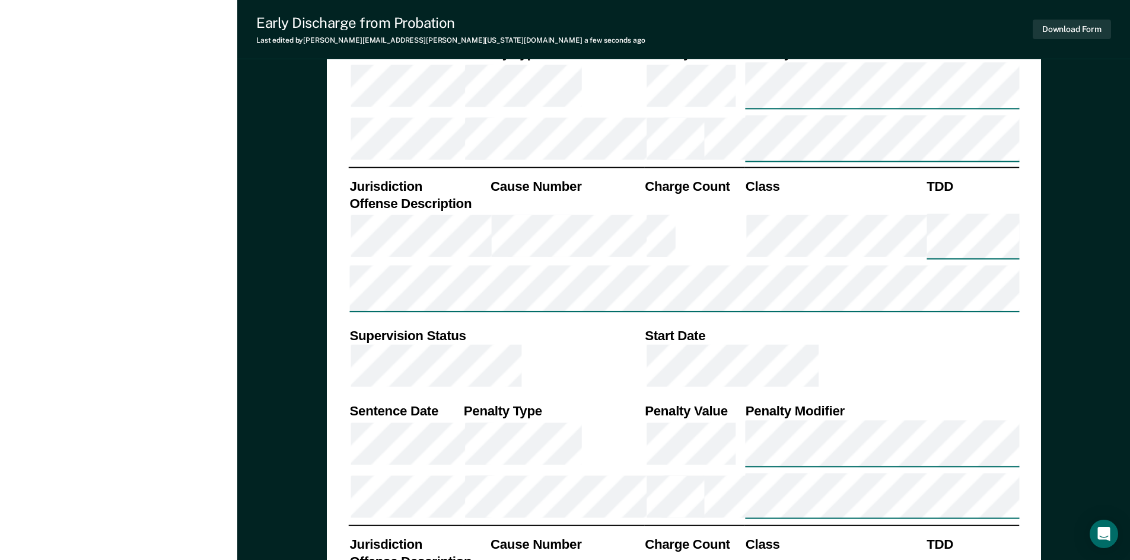
drag, startPoint x: 337, startPoint y: 286, endPoint x: 337, endPoint y: 364, distance: 77.1
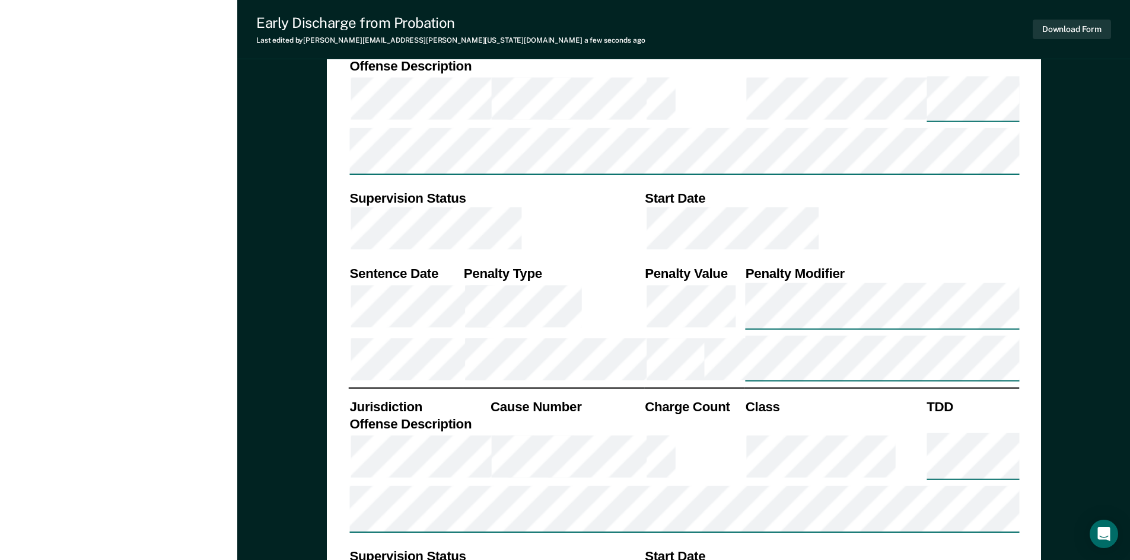
drag, startPoint x: 903, startPoint y: 415, endPoint x: 901, endPoint y: 457, distance: 41.5
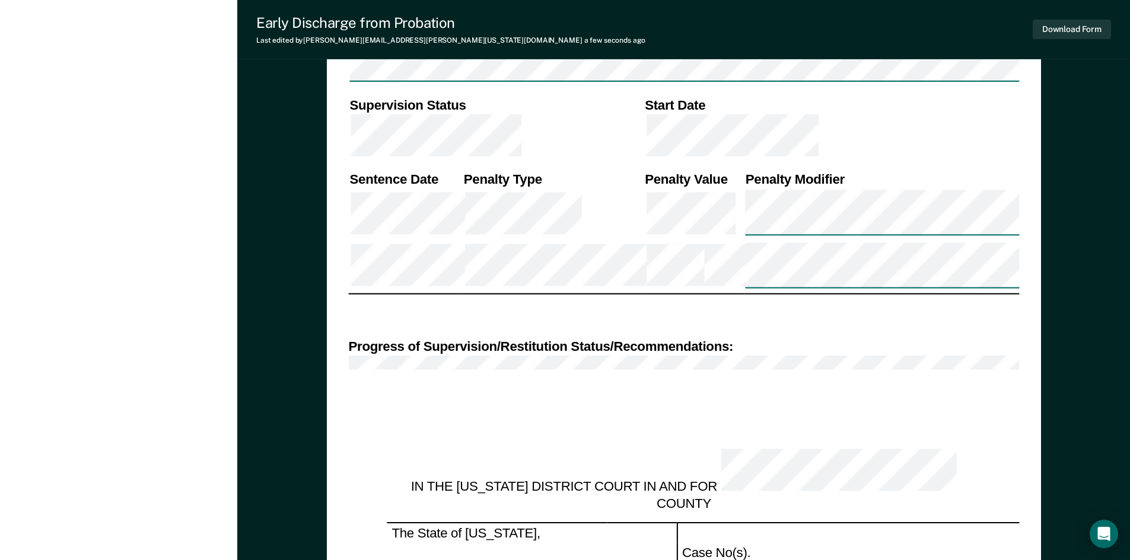
scroll to position [1983, 0]
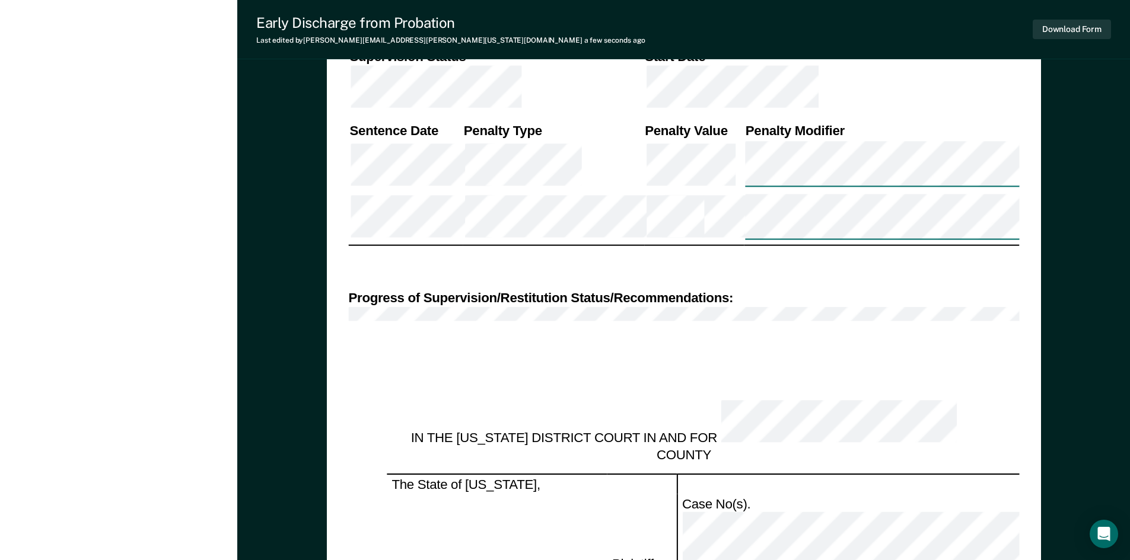
drag, startPoint x: 855, startPoint y: 435, endPoint x: 854, endPoint y: 477, distance: 42.7
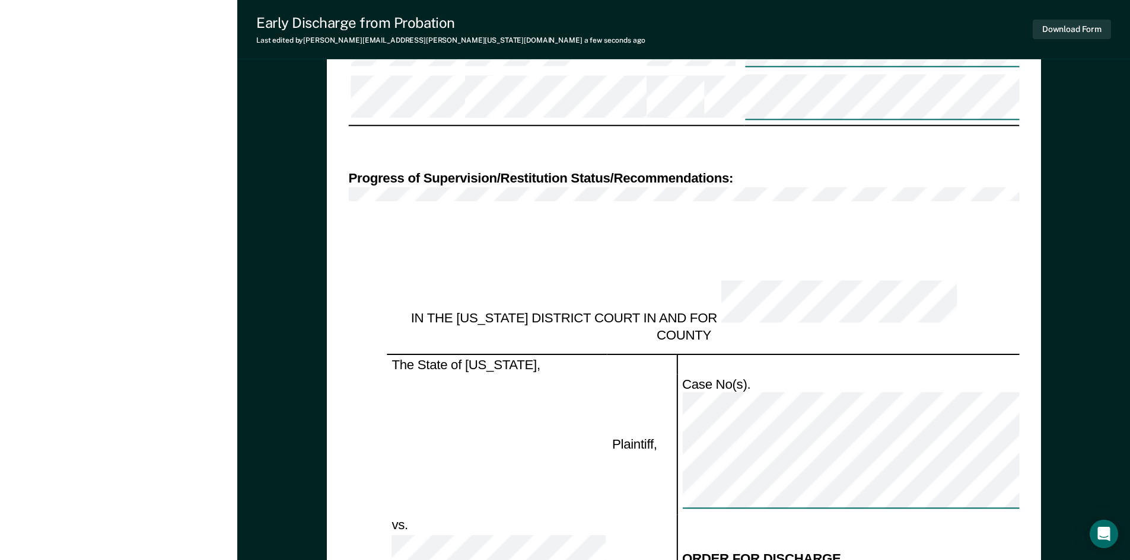
scroll to position [2117, 0]
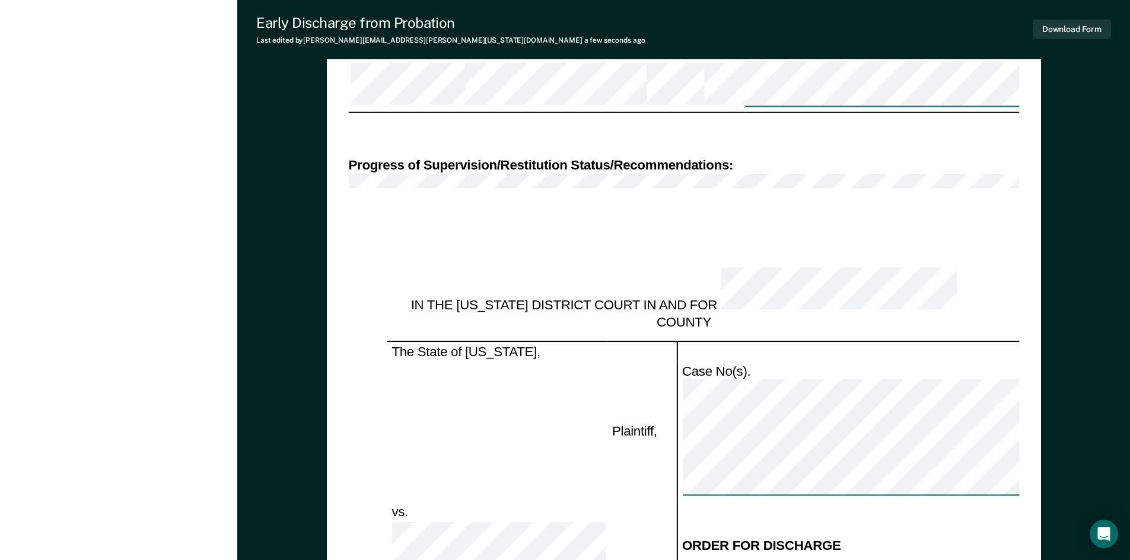
drag, startPoint x: 542, startPoint y: 216, endPoint x: 538, endPoint y: 238, distance: 22.9
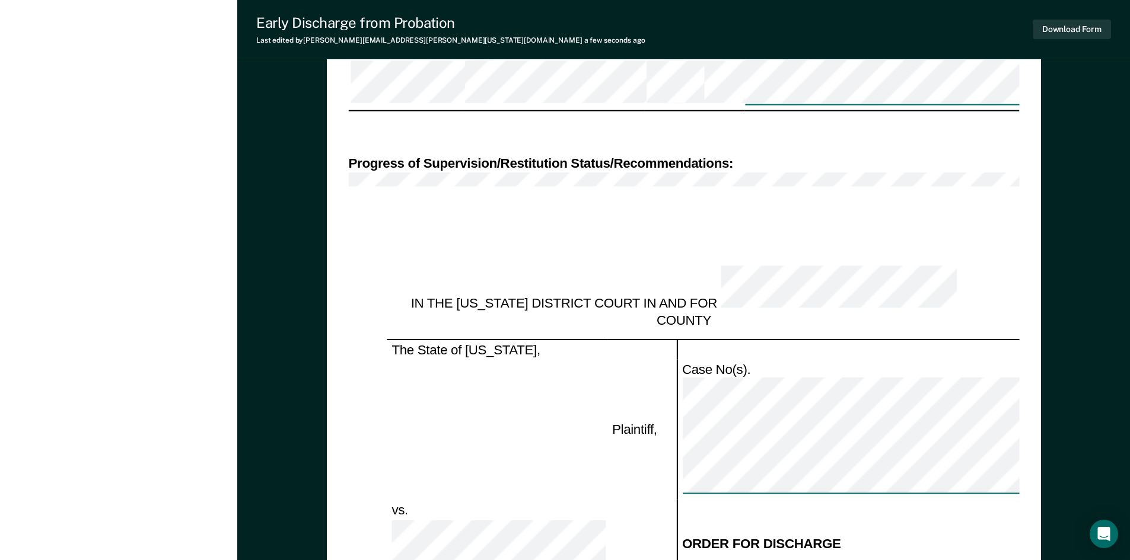
drag, startPoint x: 730, startPoint y: 467, endPoint x: 534, endPoint y: 405, distance: 205.2
drag, startPoint x: 717, startPoint y: 467, endPoint x: 827, endPoint y: 454, distance: 110.6
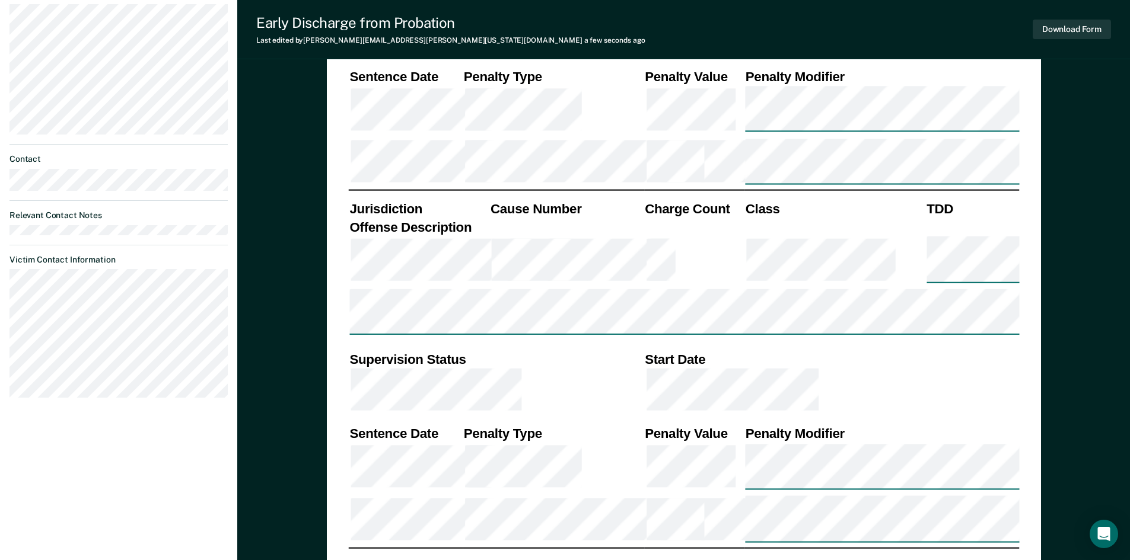
scroll to position [0, 0]
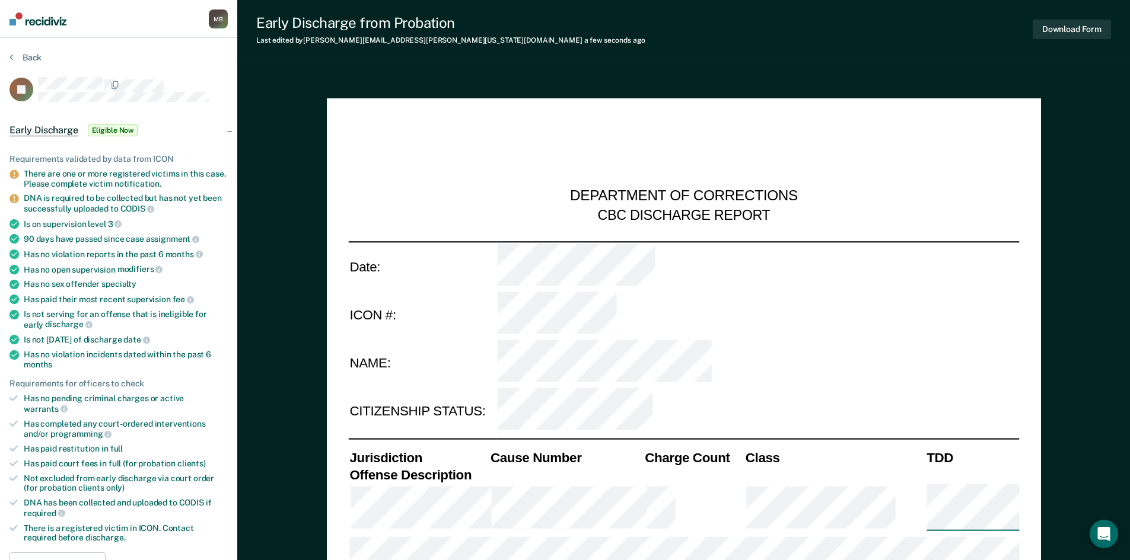
drag, startPoint x: 805, startPoint y: 479, endPoint x: 661, endPoint y: 243, distance: 277.1
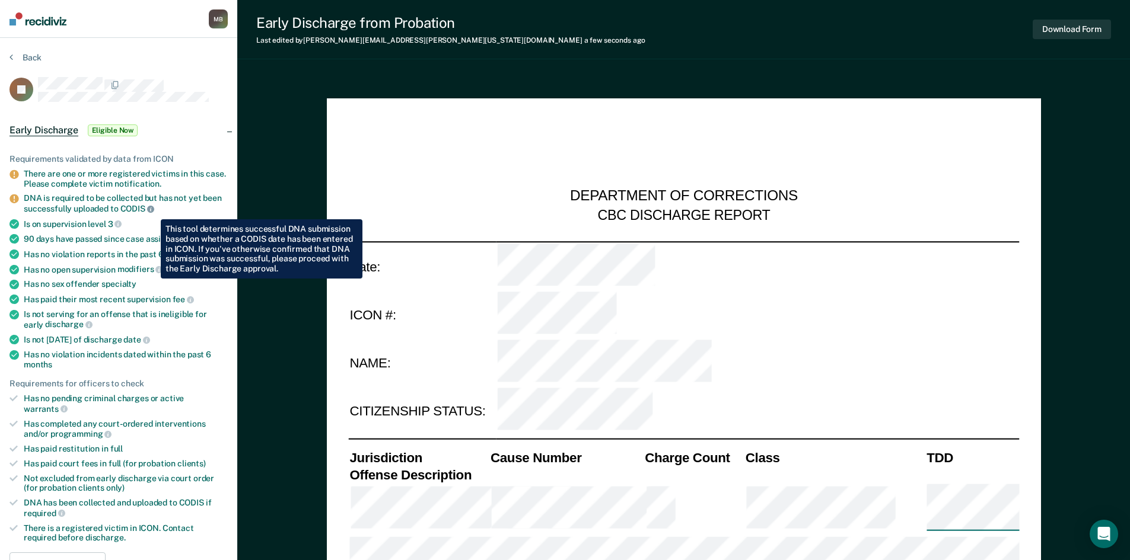
click at [152, 211] on icon at bounding box center [150, 209] width 7 height 7
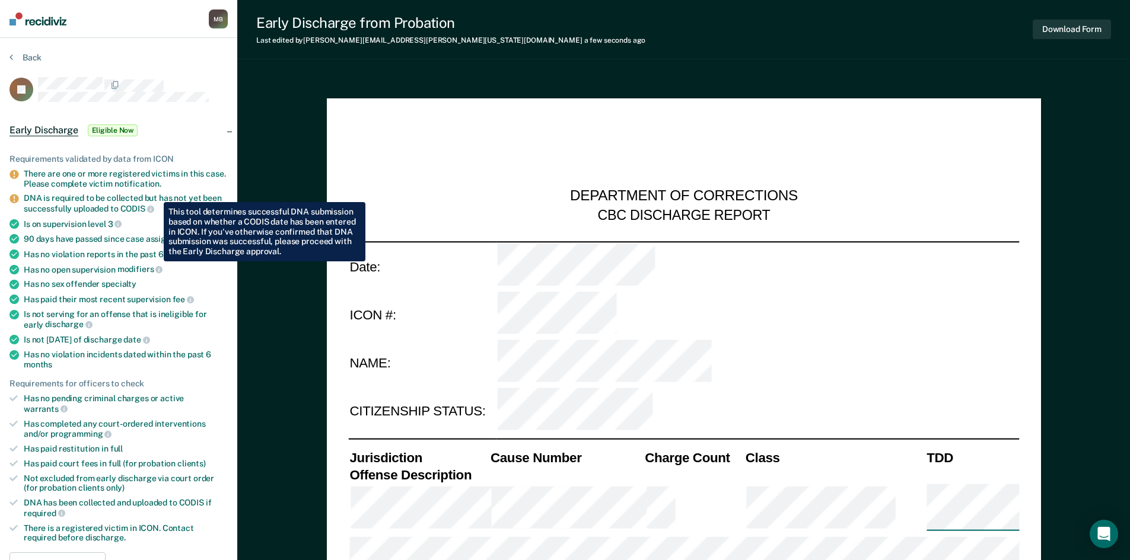
click at [149, 181] on div "There are one or more registered victims in this case. Please complete victim n…" at bounding box center [126, 179] width 204 height 20
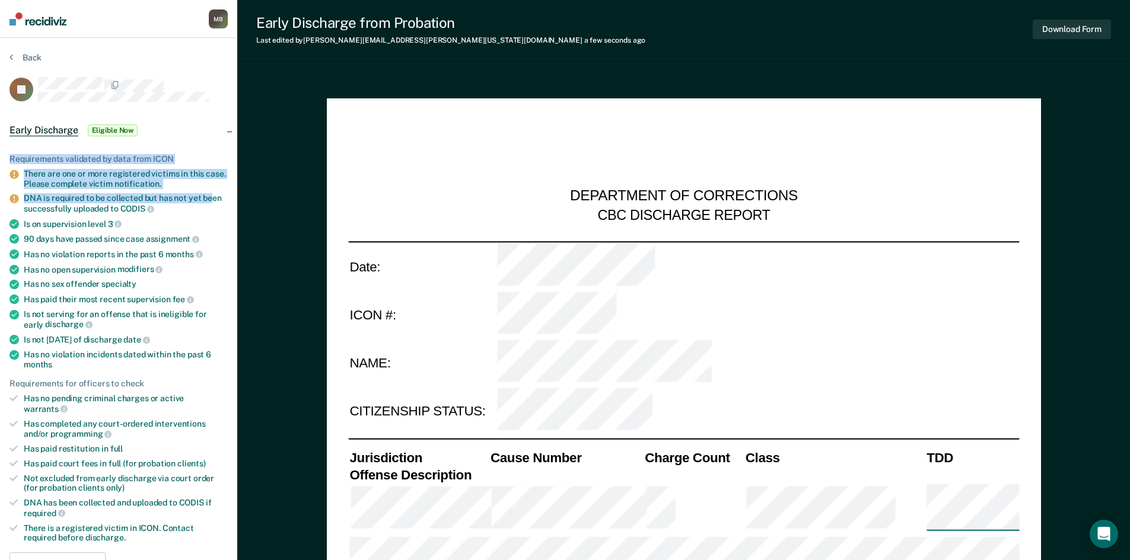
drag, startPoint x: 232, startPoint y: 129, endPoint x: 101, endPoint y: 217, distance: 157.3
click at [209, 193] on div "Early Discharge Eligible Now Requirements validated by data from ICON There are…" at bounding box center [118, 348] width 237 height 474
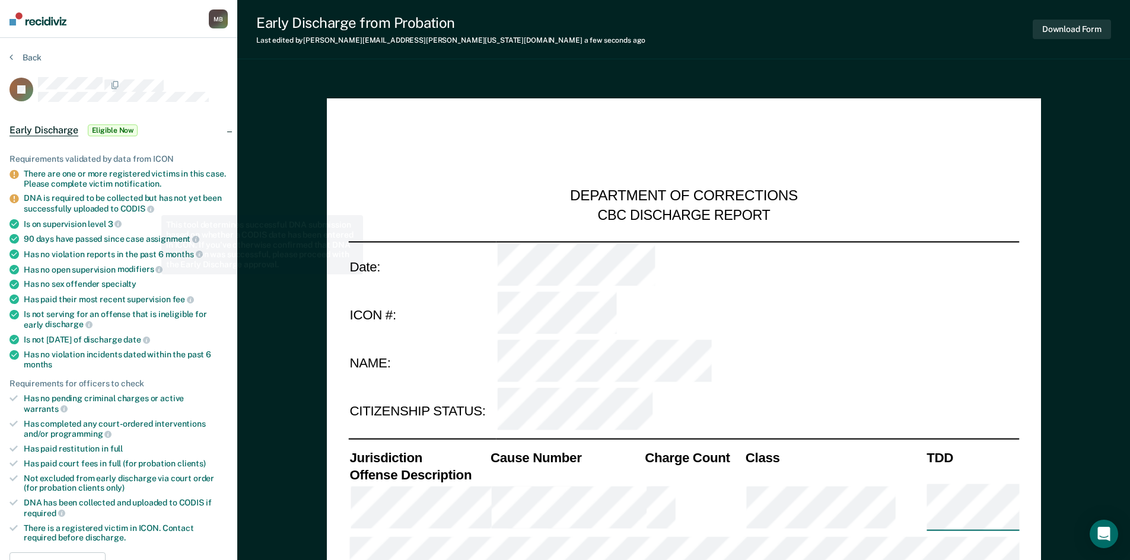
click at [101, 219] on div "Is on supervision level 3" at bounding box center [126, 224] width 204 height 11
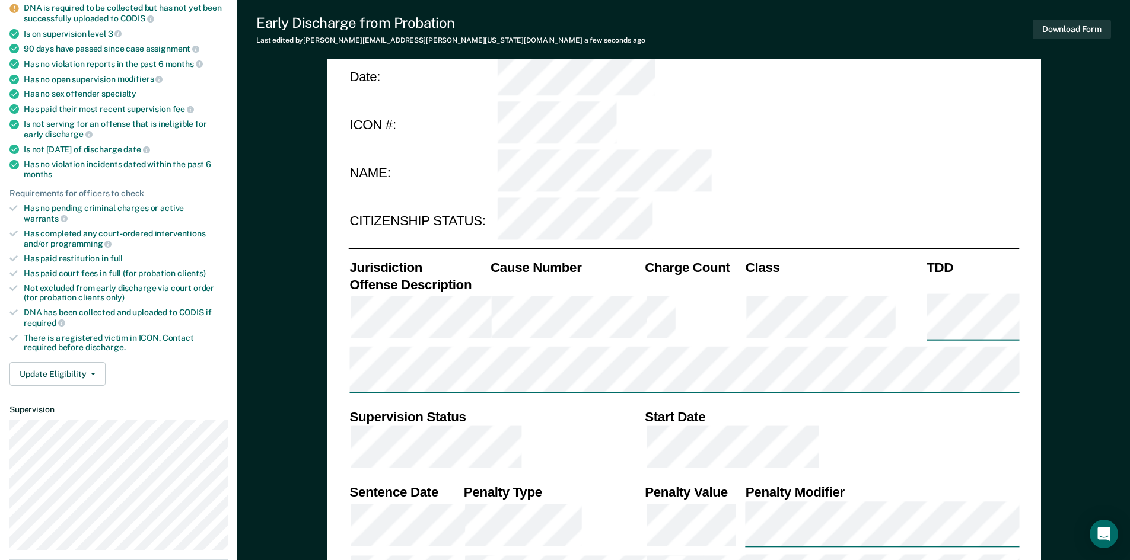
drag, startPoint x: 101, startPoint y: 217, endPoint x: 101, endPoint y: 277, distance: 59.9
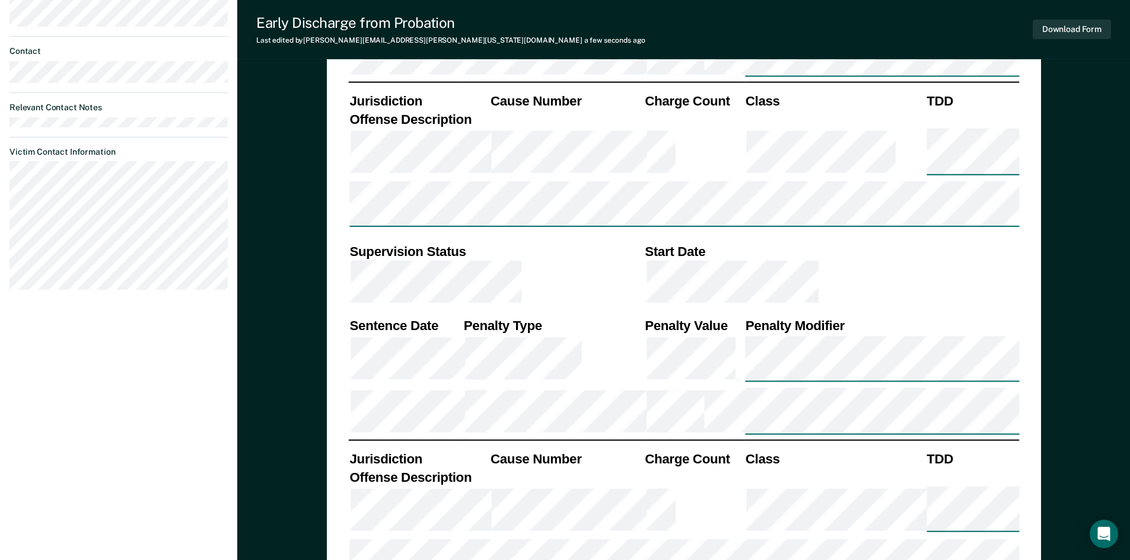
drag, startPoint x: 144, startPoint y: 332, endPoint x: 157, endPoint y: 426, distance: 95.2
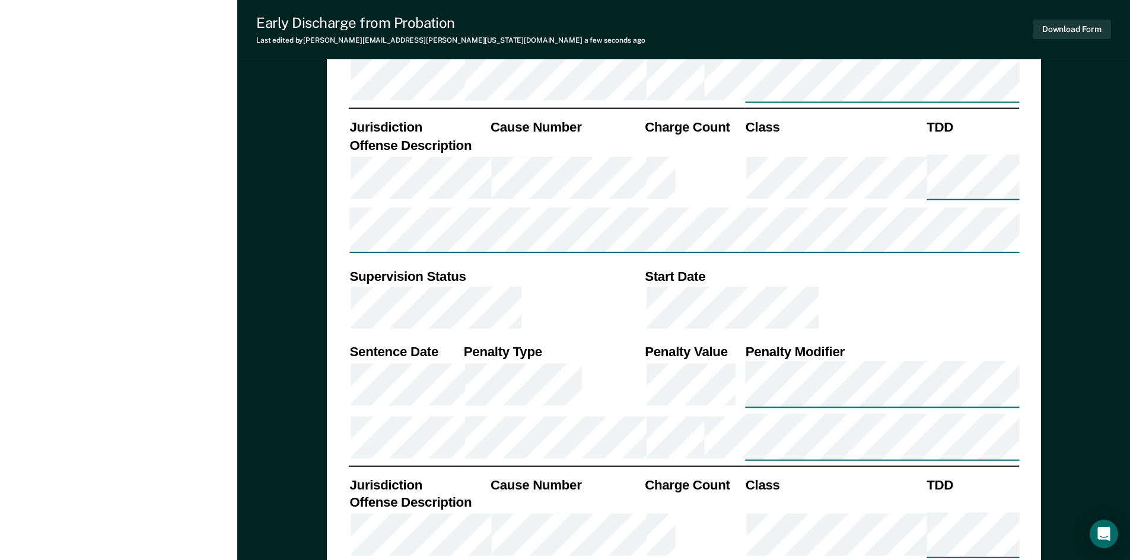
drag, startPoint x: 601, startPoint y: 296, endPoint x: 595, endPoint y: 348, distance: 52.5
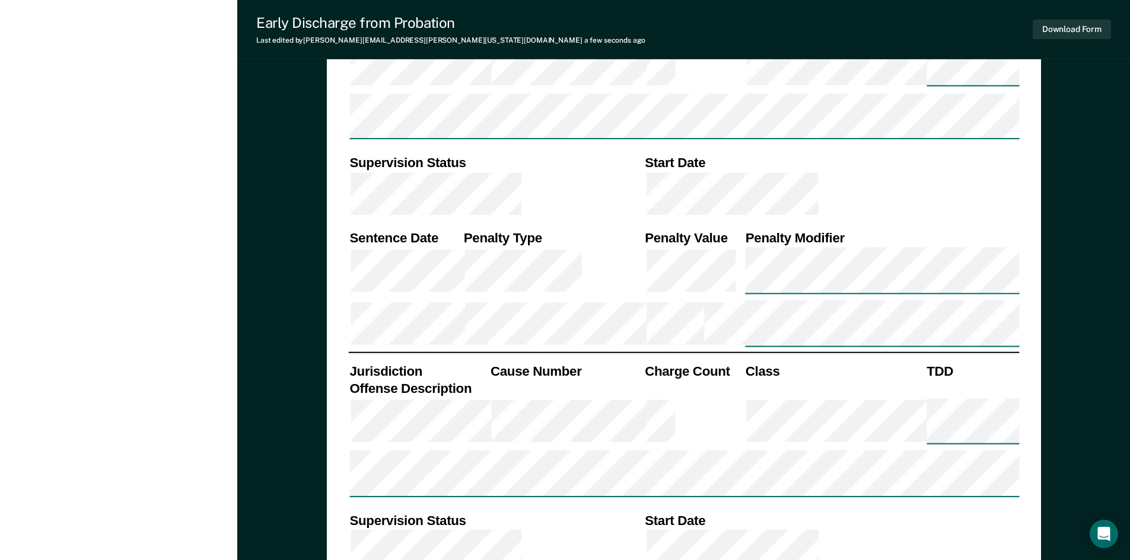
scroll to position [1285, 0]
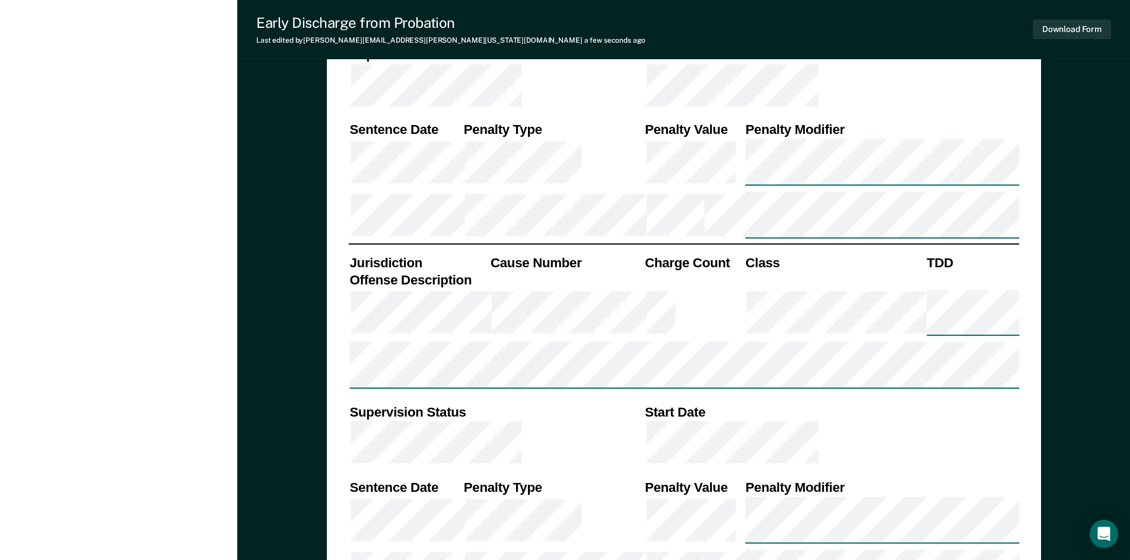
drag, startPoint x: 595, startPoint y: 341, endPoint x: 595, endPoint y: 403, distance: 61.7
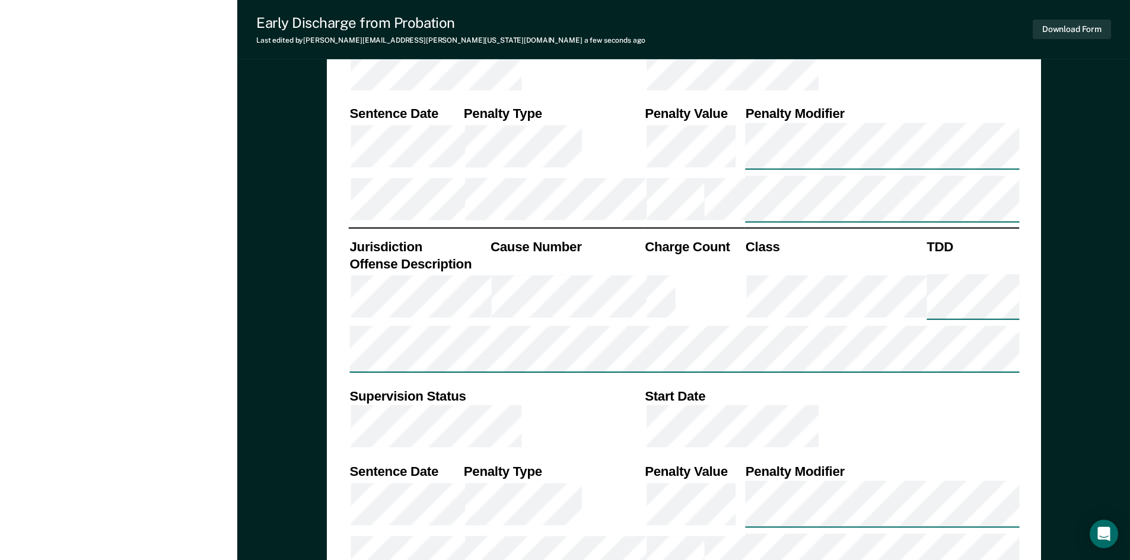
drag, startPoint x: 620, startPoint y: 429, endPoint x: 623, endPoint y: 442, distance: 14.0
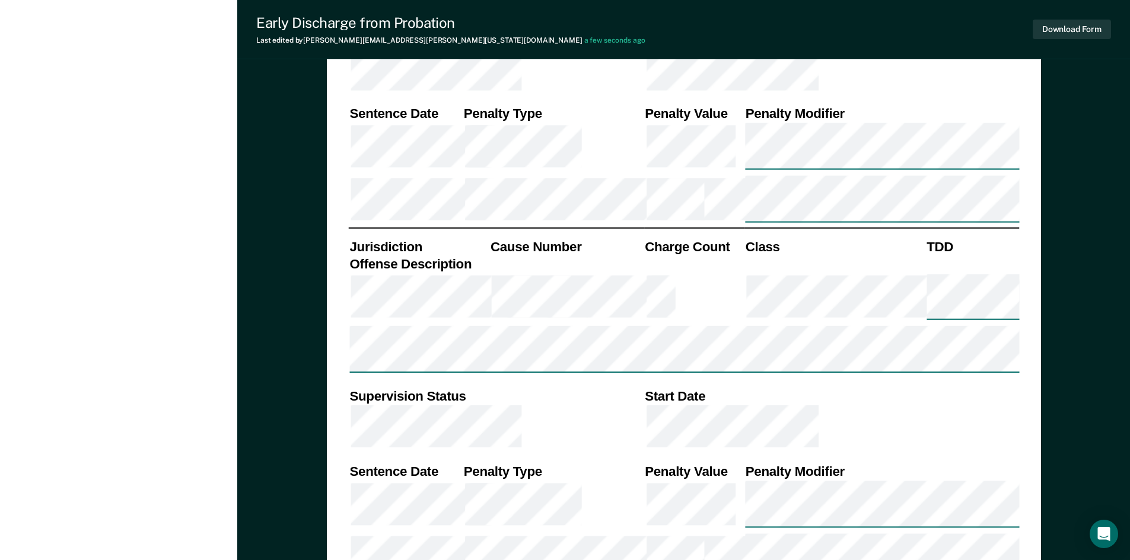
drag, startPoint x: 623, startPoint y: 442, endPoint x: 629, endPoint y: 444, distance: 6.2
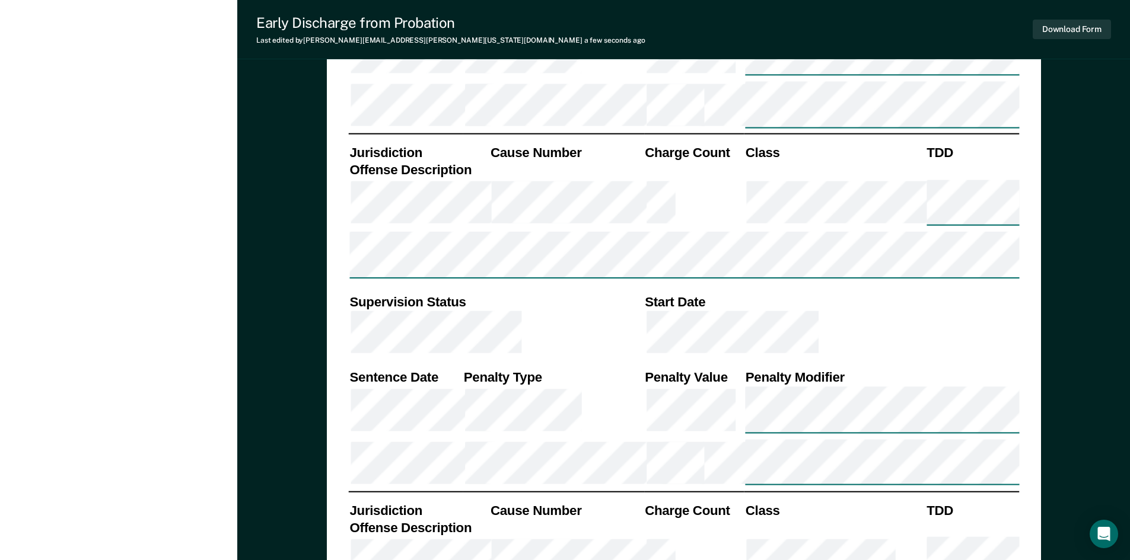
scroll to position [1609, 0]
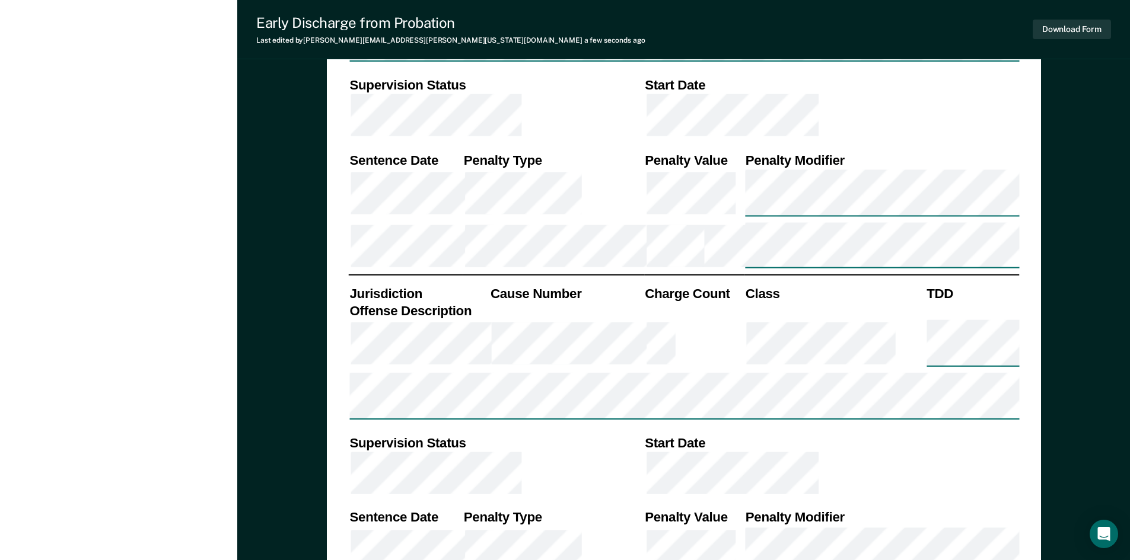
drag, startPoint x: 673, startPoint y: 394, endPoint x: 666, endPoint y: 469, distance: 75.1
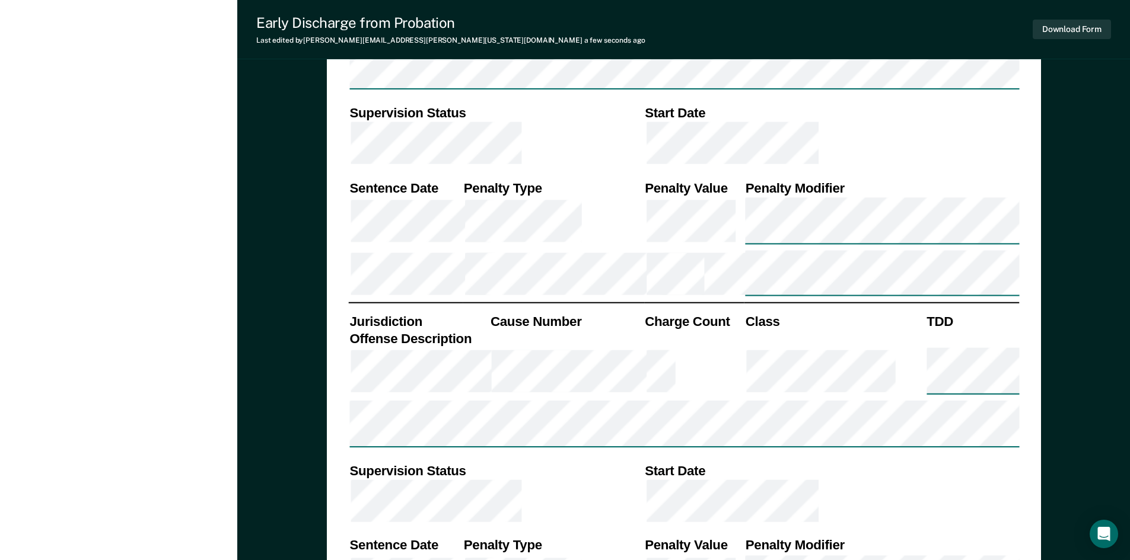
scroll to position [1566, 0]
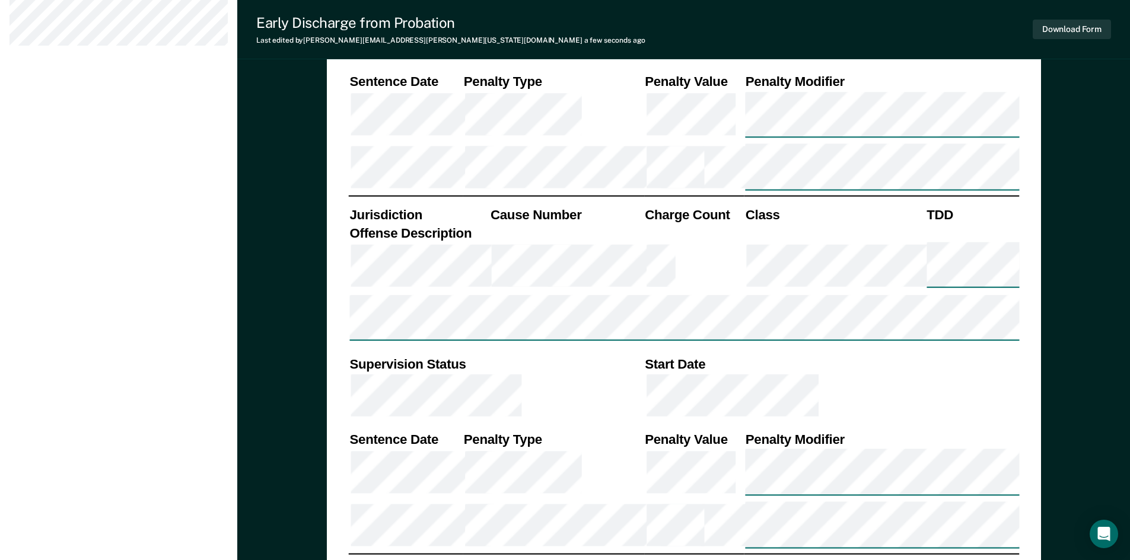
scroll to position [0, 0]
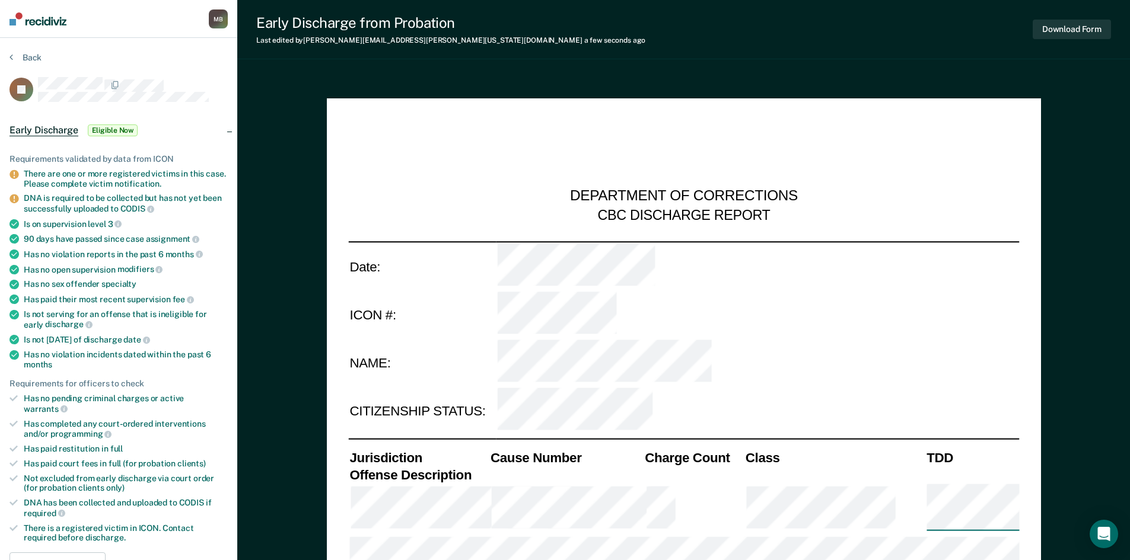
drag, startPoint x: 58, startPoint y: 189, endPoint x: 100, endPoint y: 50, distance: 145.2
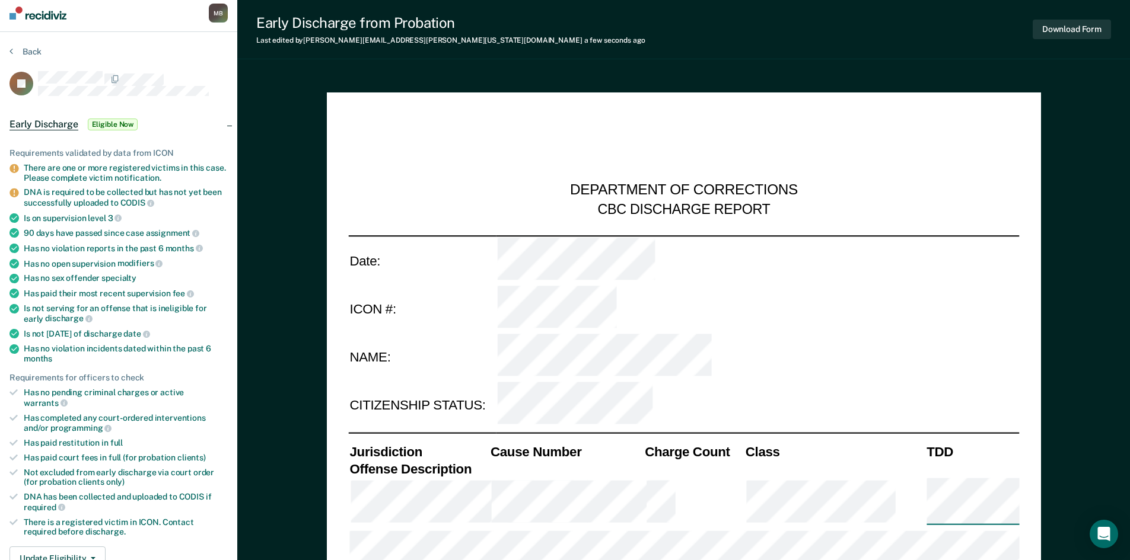
scroll to position [14, 0]
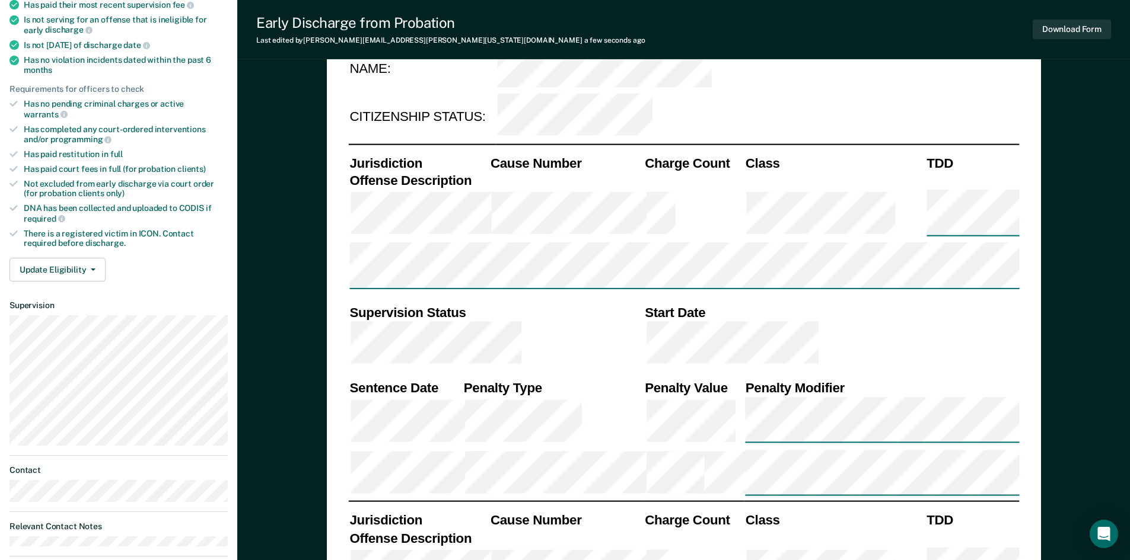
drag, startPoint x: 106, startPoint y: 455, endPoint x: 106, endPoint y: 488, distance: 32.6
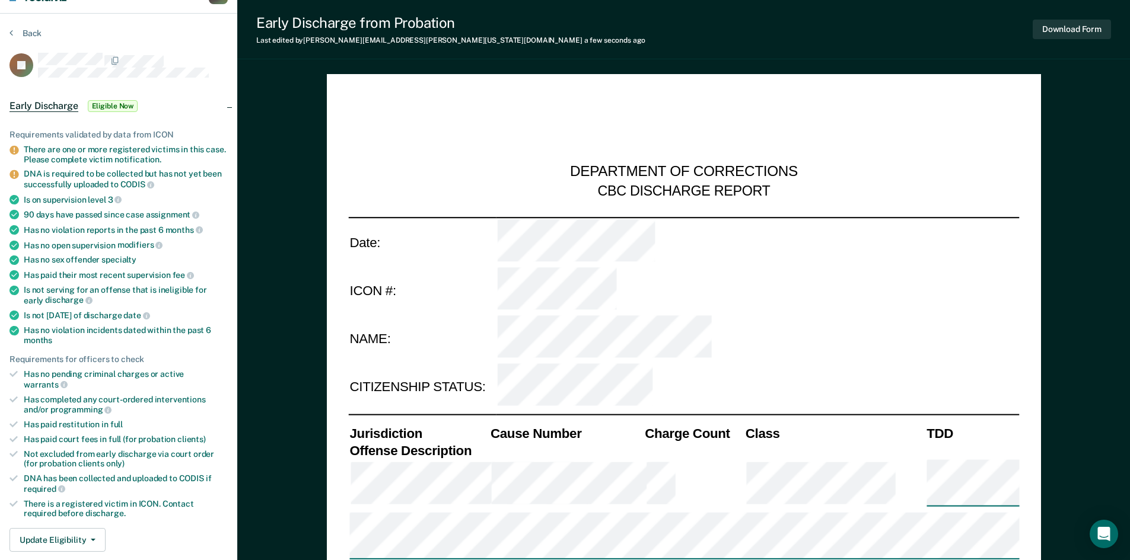
scroll to position [0, 0]
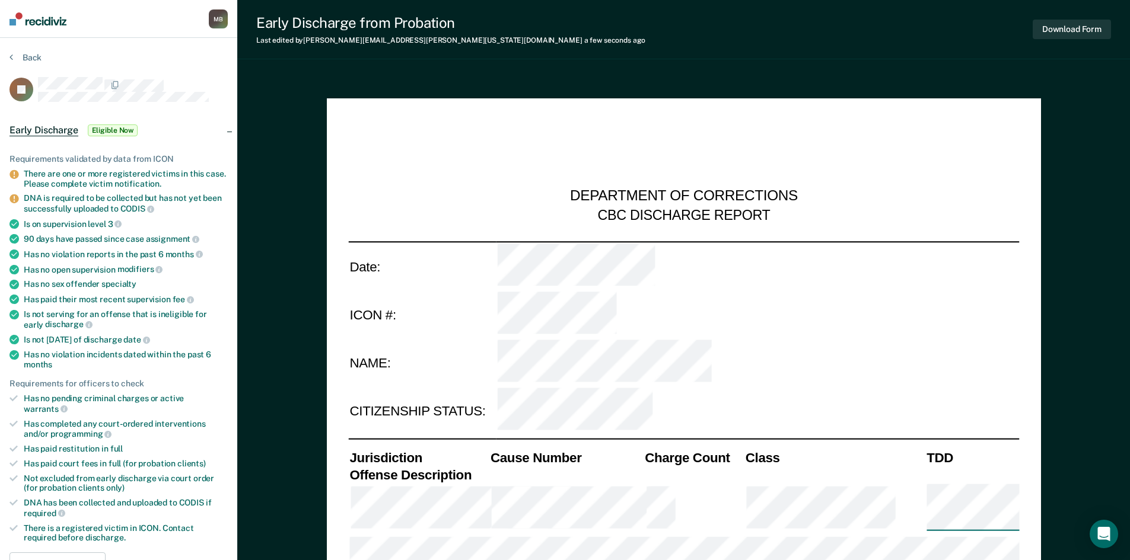
drag, startPoint x: 431, startPoint y: 218, endPoint x: 413, endPoint y: 126, distance: 93.5
click at [1062, 36] on button "Download Form" at bounding box center [1072, 30] width 78 height 20
type textarea "x"
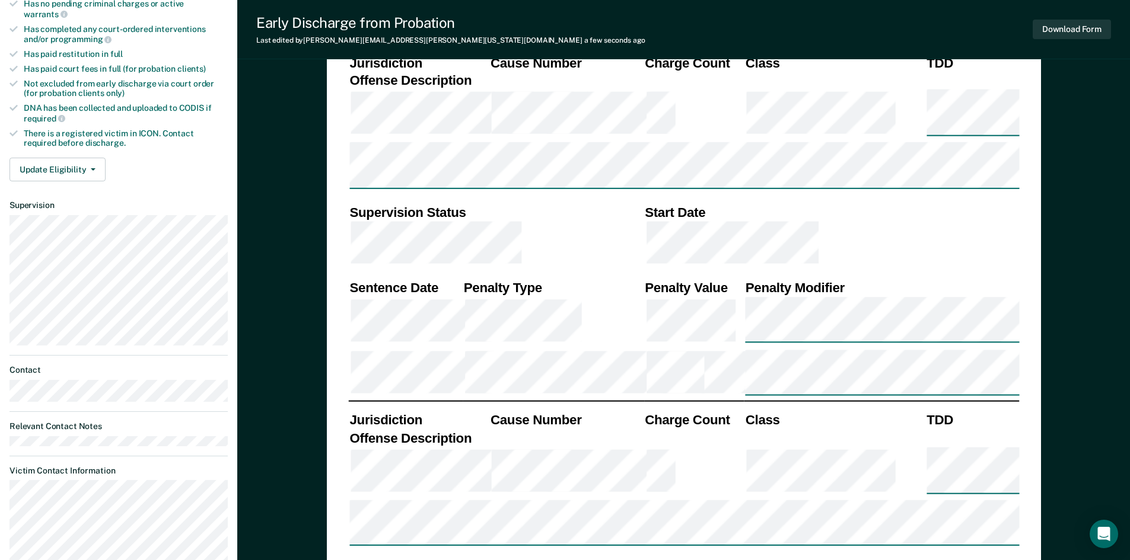
scroll to position [403, 0]
